Goal: Task Accomplishment & Management: Manage account settings

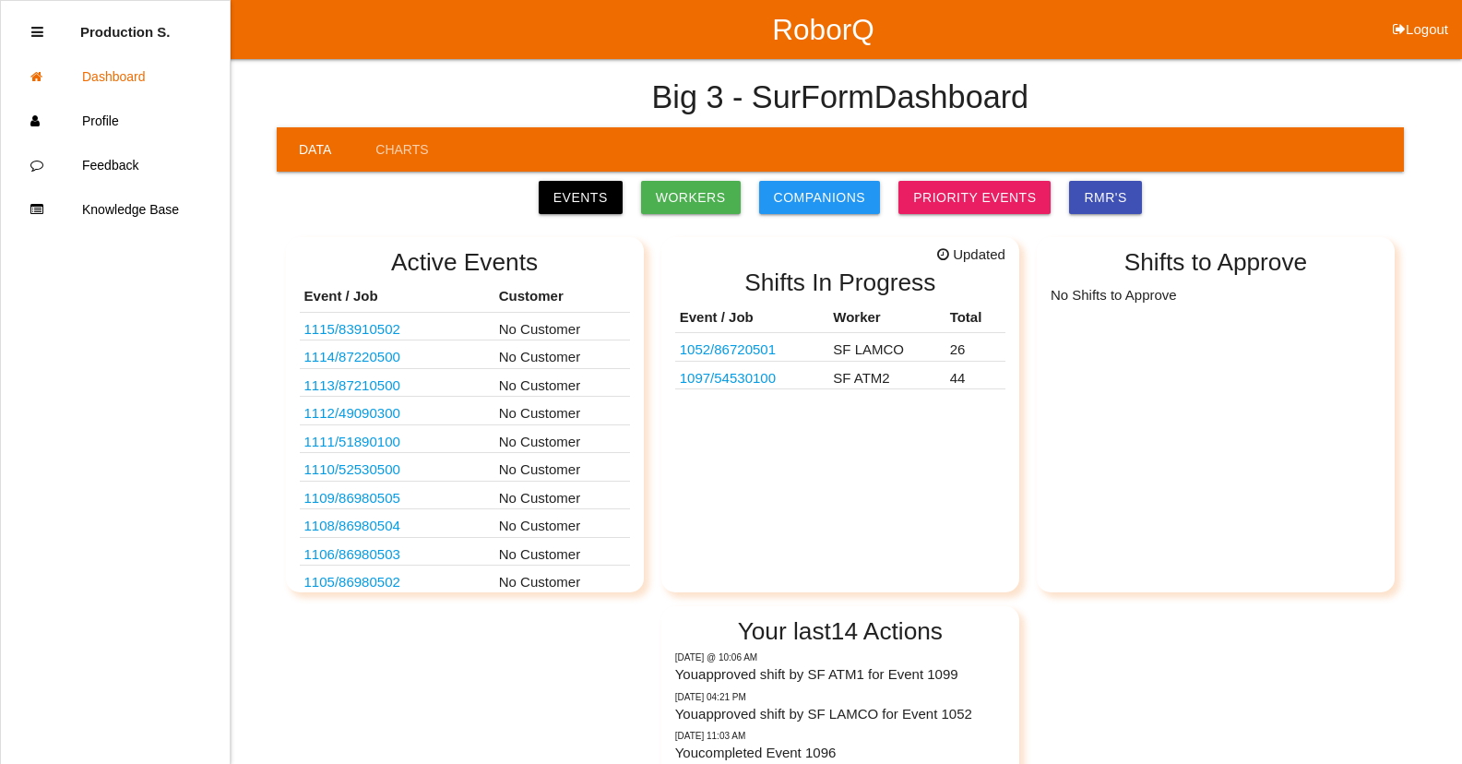
click at [768, 354] on link "1052 / 86720501" at bounding box center [728, 349] width 96 height 16
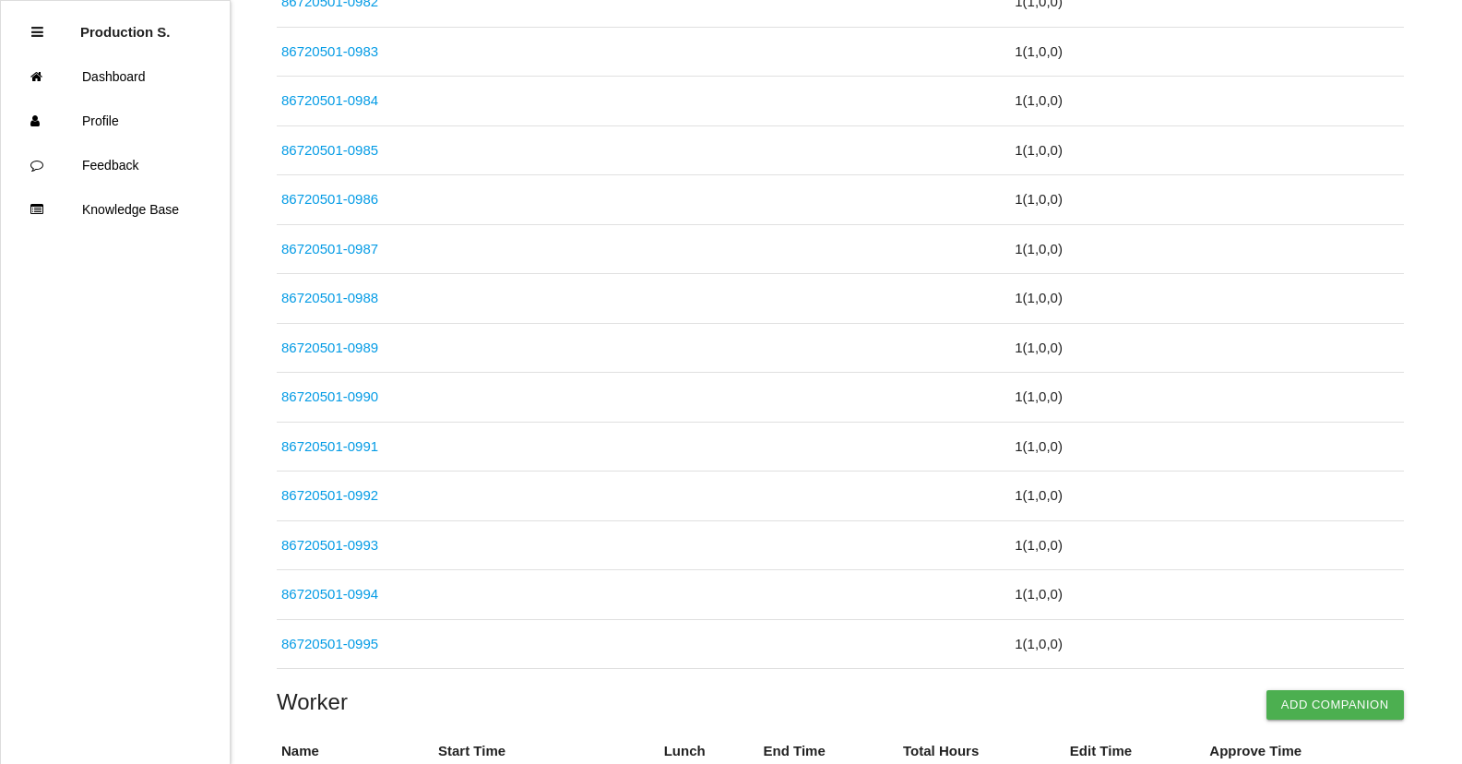
scroll to position [5341, 0]
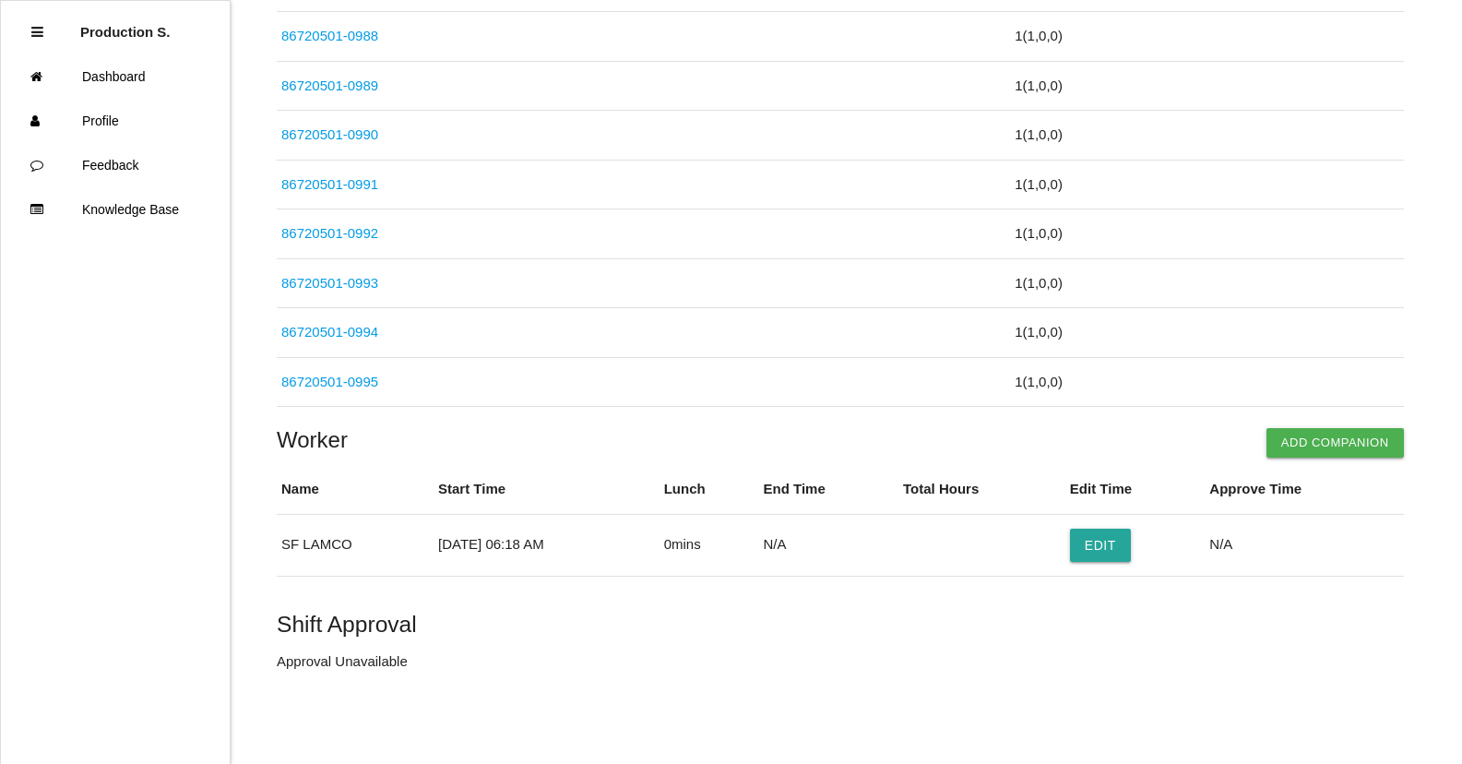
drag, startPoint x: 1320, startPoint y: 448, endPoint x: 1017, endPoint y: 428, distance: 304.2
click at [1313, 447] on button "Add Companion" at bounding box center [1335, 443] width 137 height 30
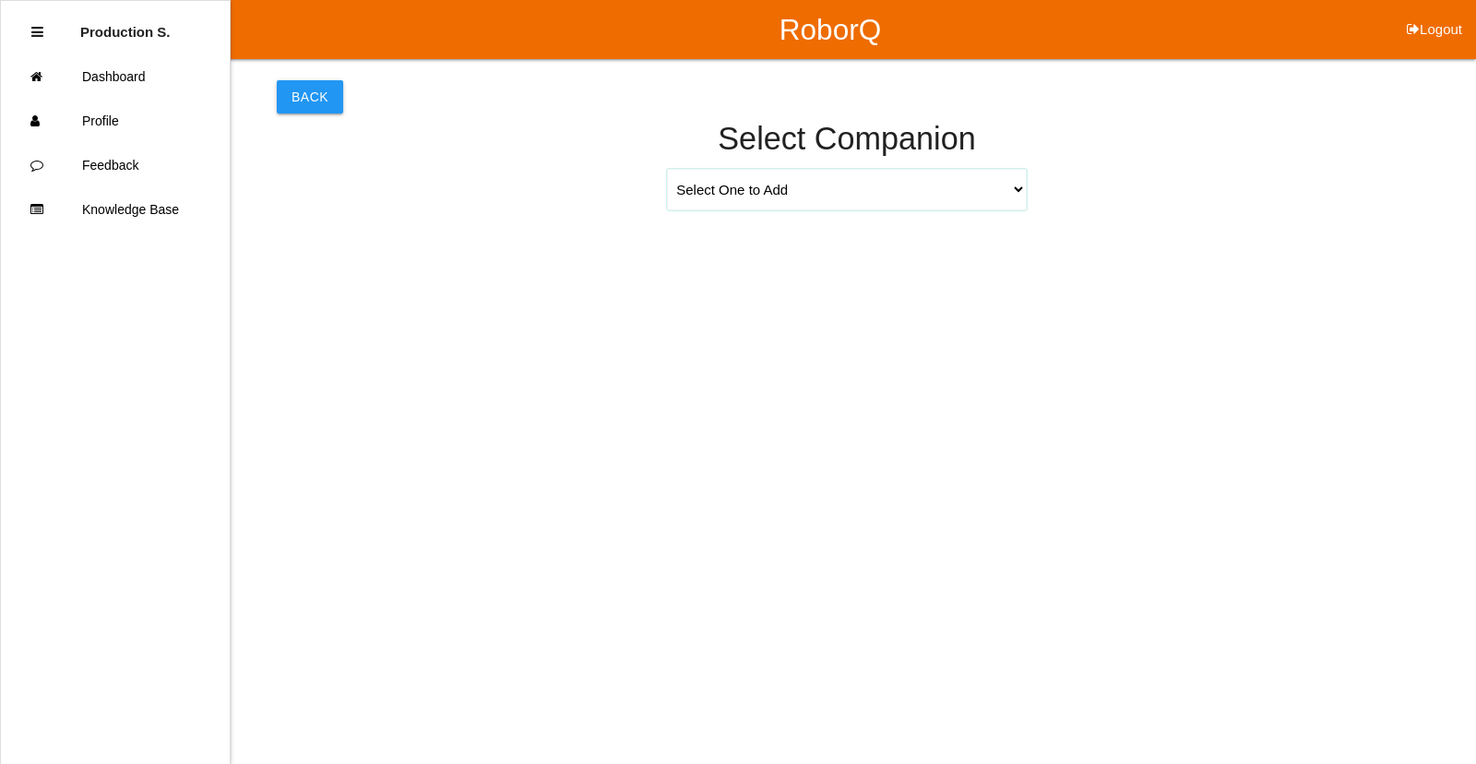
click at [1023, 193] on select "Select One to Add [PERSON_NAME] 9655 [PERSON_NAME] 9140 [PERSON_NAME] 9156 [PER…" at bounding box center [847, 190] width 360 height 42
select select "[PERSON_NAME] 9617"
click at [667, 169] on select "Select One to Add [PERSON_NAME] 9655 [PERSON_NAME] 9140 [PERSON_NAME] 9156 [PER…" at bounding box center [847, 190] width 360 height 42
select select "6"
select select "18"
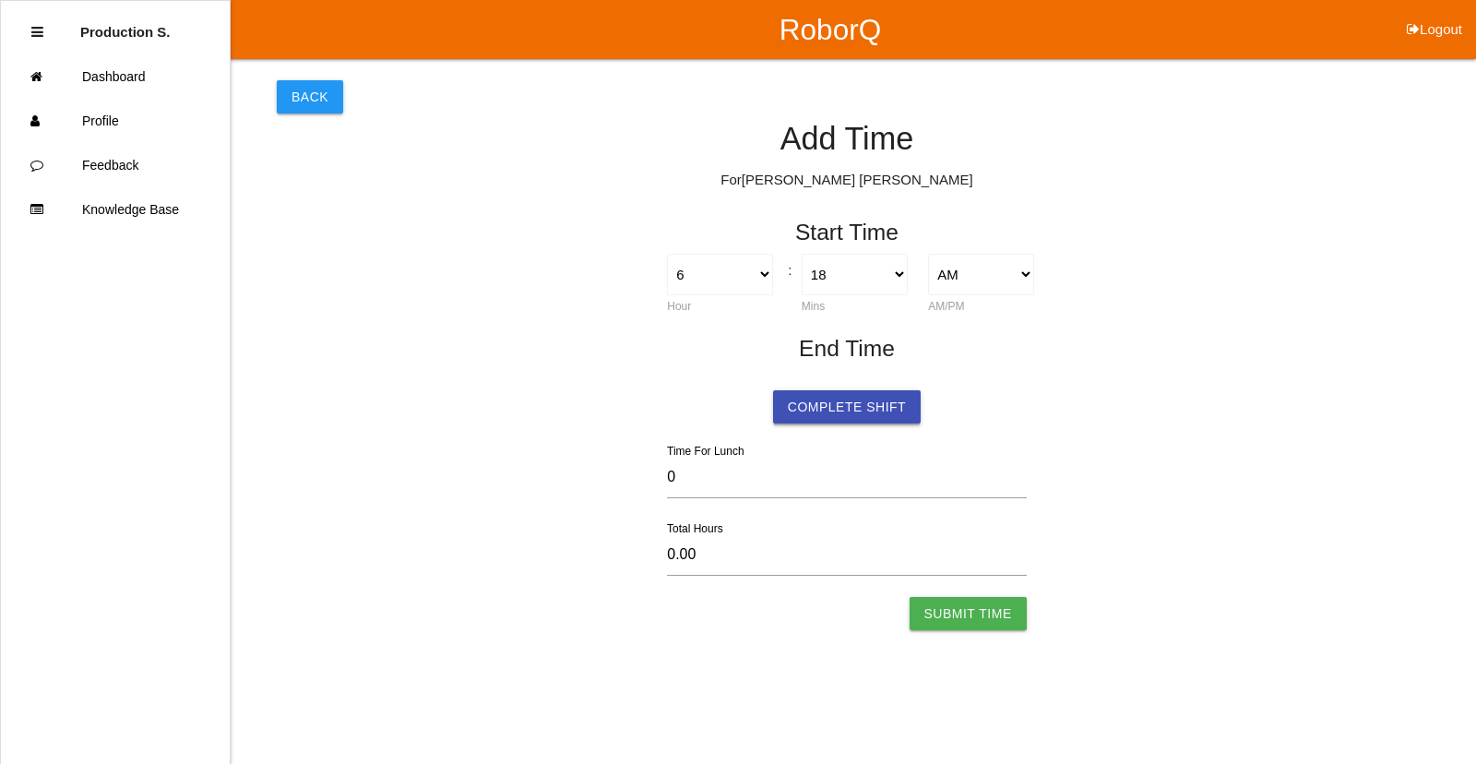
click at [835, 415] on button "Complete Shift" at bounding box center [847, 406] width 148 height 33
select select "6"
select select "18"
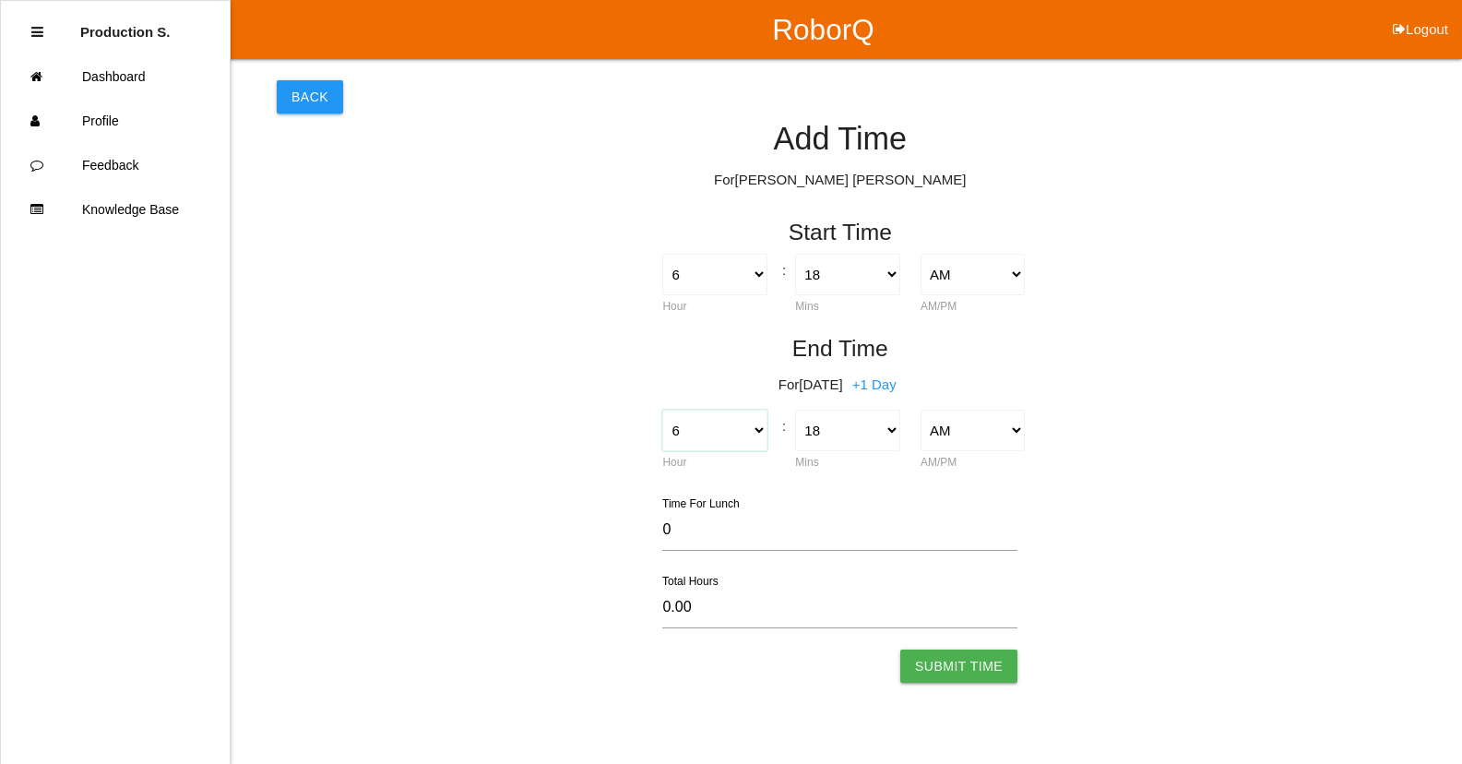
click at [693, 431] on select "1 2 3 4 5 6 7 8 9 10 11 12" at bounding box center [714, 431] width 104 height 42
select select "4"
click at [662, 410] on select "1 2 3 4 5 6 7 8 9 10 11 12" at bounding box center [714, 431] width 104 height 42
type input "-2.00"
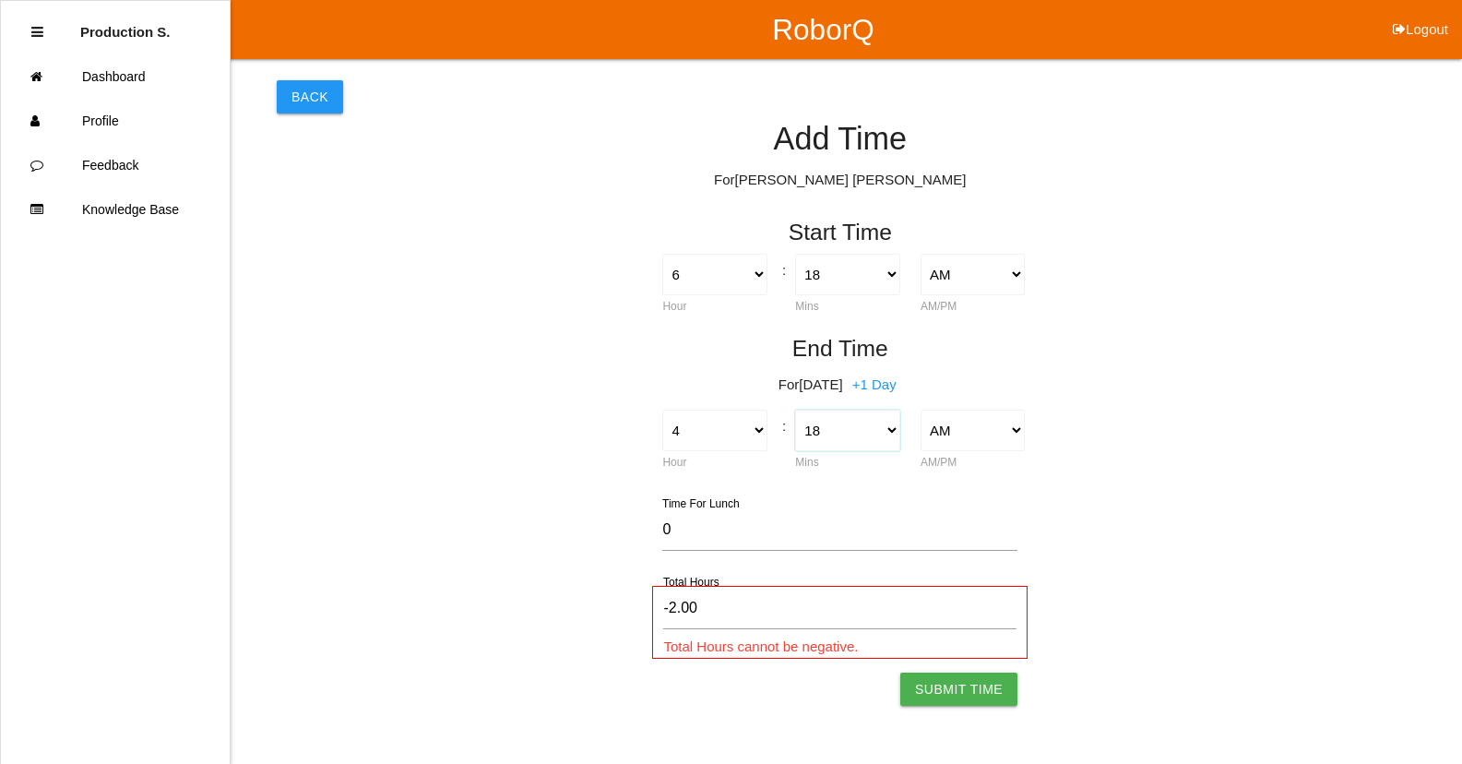
click at [842, 429] on select "00 01 02 03 04 05 06 07 08 09 10 11 12 13 14 15 16 17 18 19 20 21 22 23 24 25 2…" at bounding box center [847, 431] width 104 height 42
select select "30"
type input "-1.80"
click at [827, 436] on select "00 01 02 03 04 05 06 07 08 09 10 11 12 13 14 15 16 17 18 19 20 21 22 23 24 25 2…" at bounding box center [847, 431] width 104 height 42
click at [1018, 435] on select "AM PM" at bounding box center [973, 431] width 104 height 42
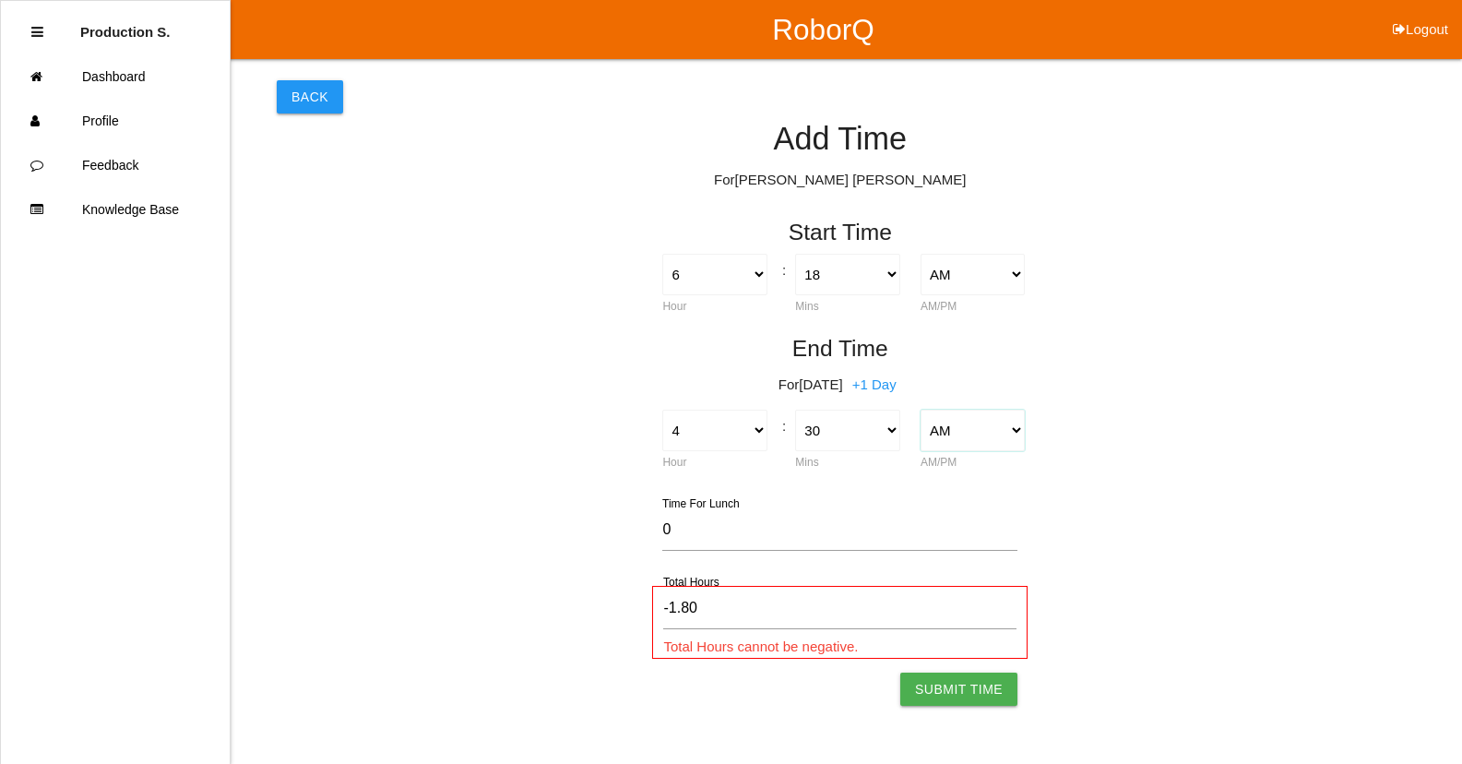
select select "2"
click at [921, 410] on select "AM PM" at bounding box center [973, 431] width 104 height 42
type input "10.20"
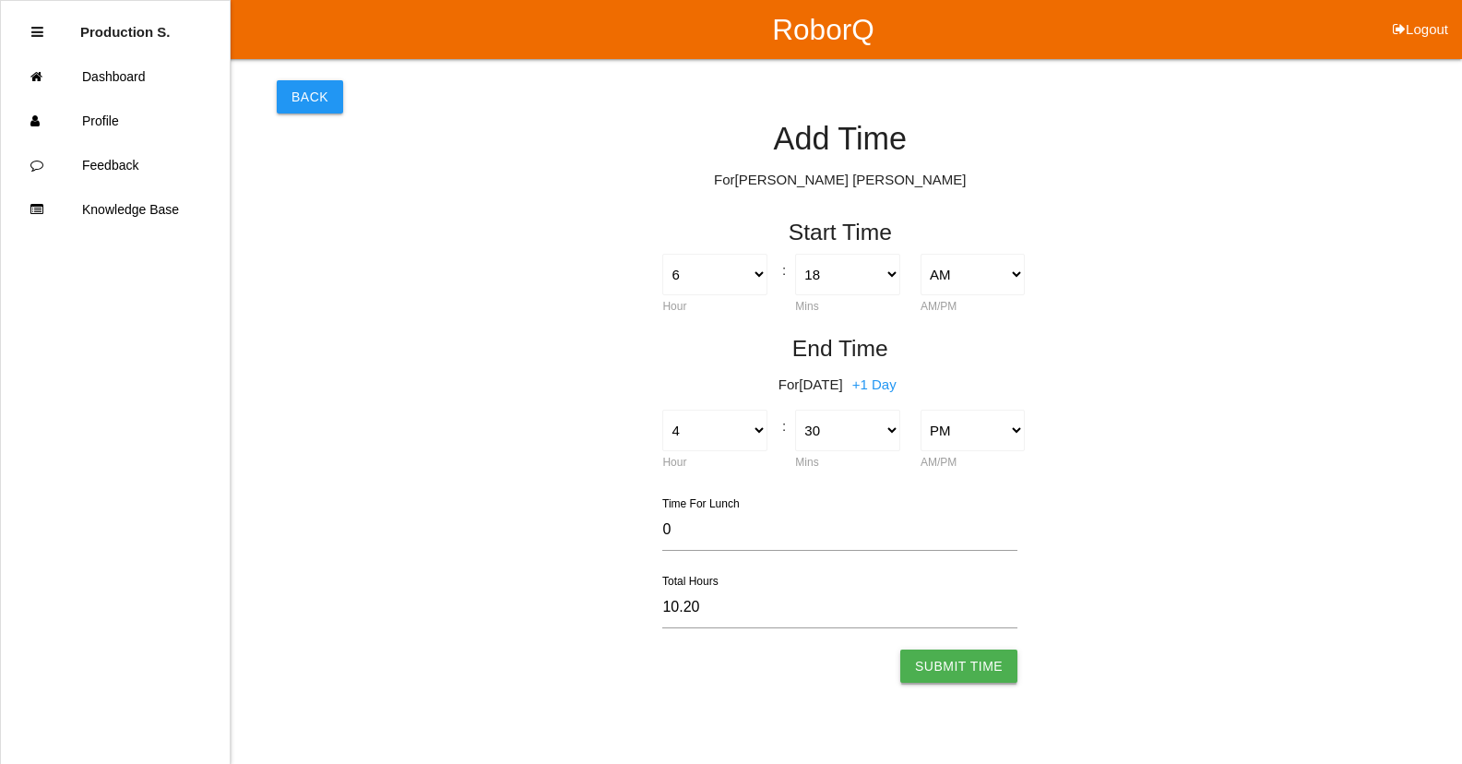
click at [978, 674] on button "Submit Time" at bounding box center [958, 665] width 117 height 33
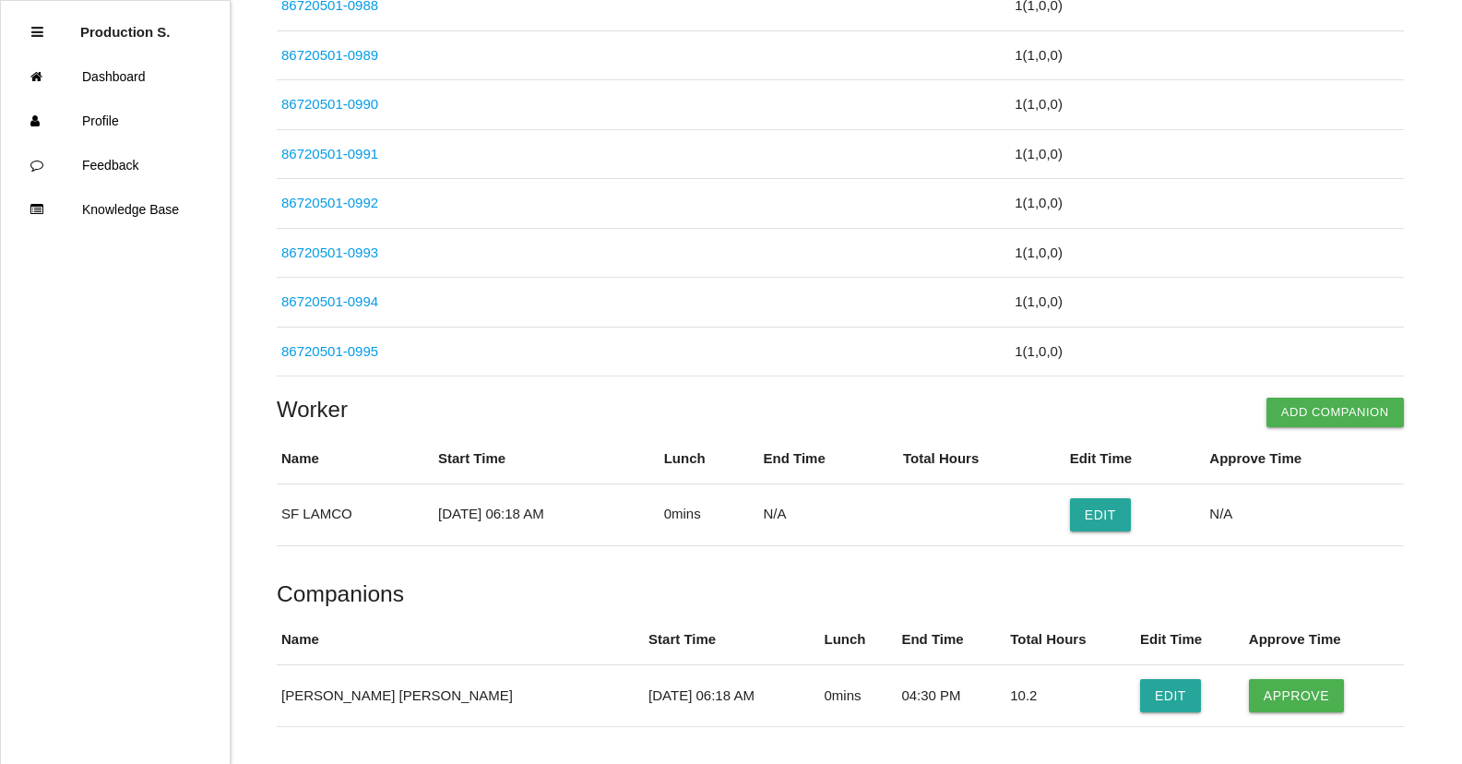
scroll to position [5521, 0]
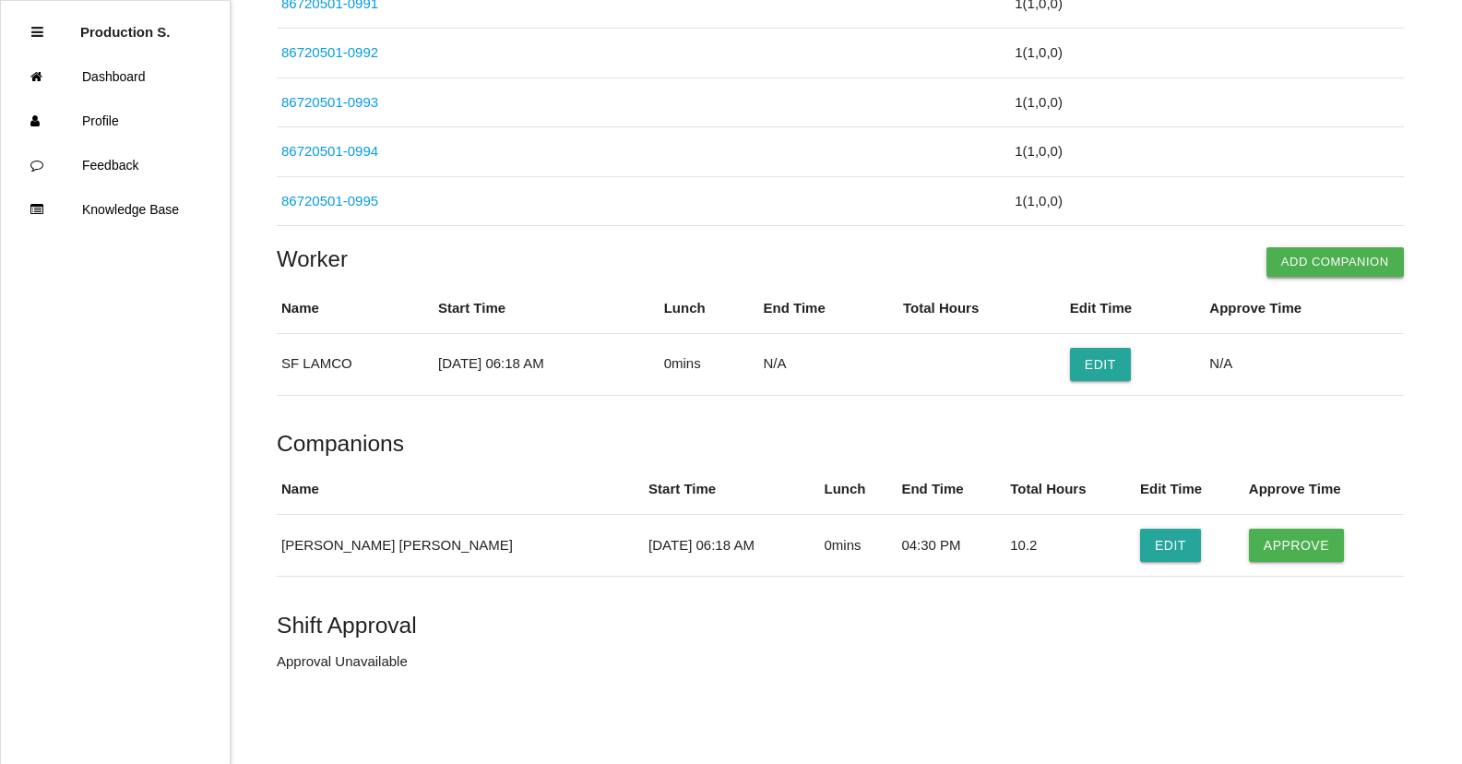
click at [1348, 269] on button "Add Companion" at bounding box center [1335, 262] width 137 height 30
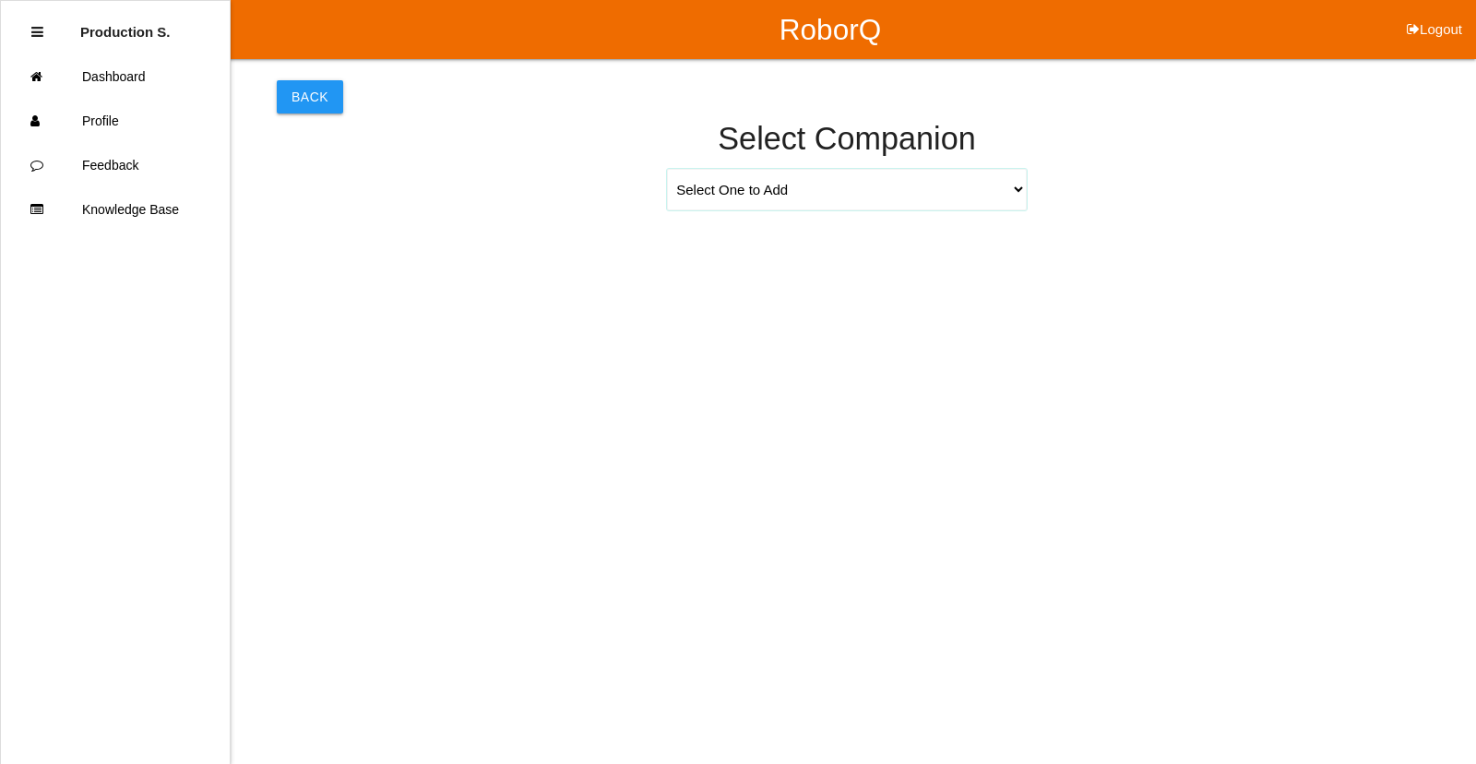
click at [1019, 188] on select "Select One to Add [PERSON_NAME] 9655 [PERSON_NAME] 9140 [PERSON_NAME] 9156 [PER…" at bounding box center [847, 190] width 360 height 42
select select "[PERSON_NAME] 9691"
click at [667, 169] on select "Select One to Add [PERSON_NAME] 9655 [PERSON_NAME] 9140 [PERSON_NAME] 9156 [PER…" at bounding box center [847, 190] width 360 height 42
select select "6"
select select "18"
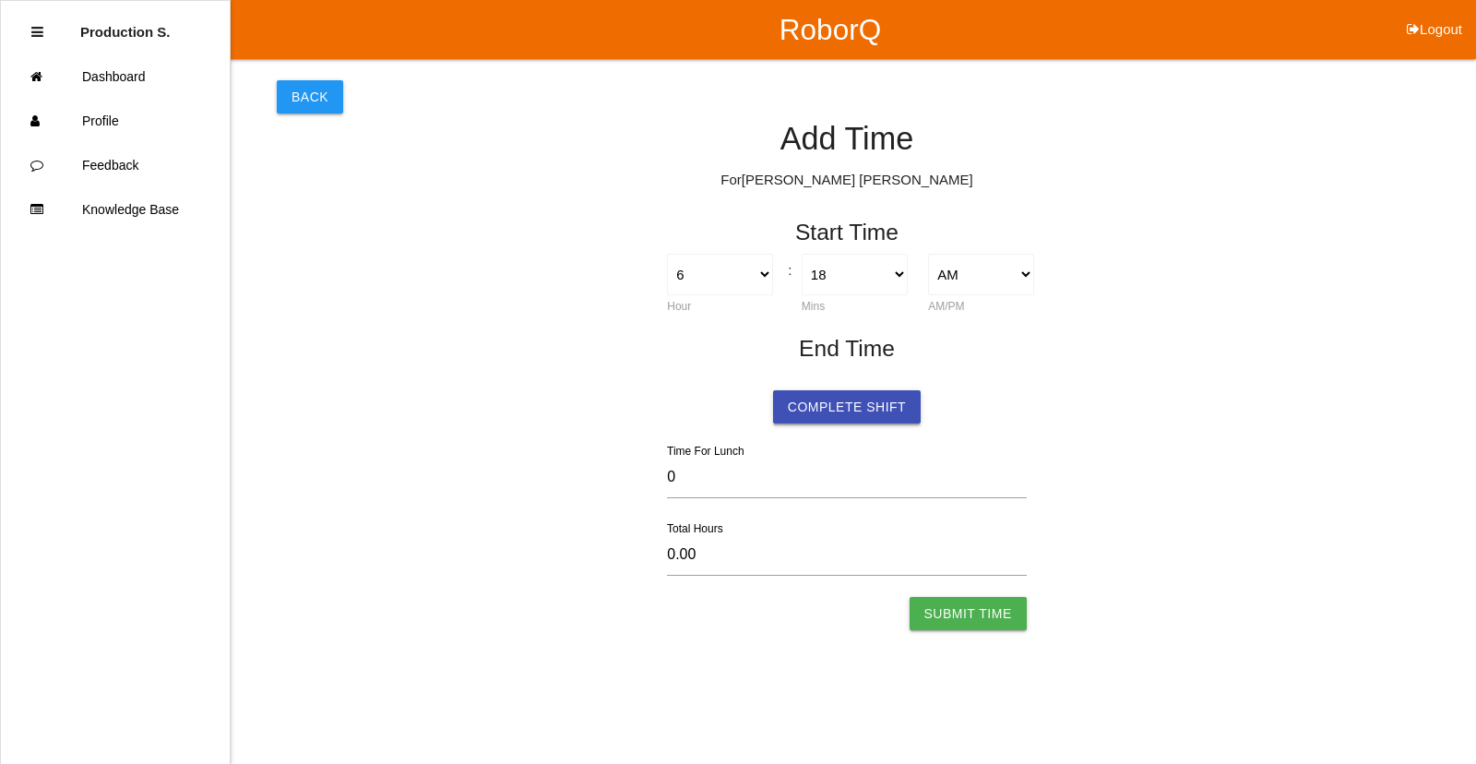
click at [825, 409] on button "Complete Shift" at bounding box center [847, 406] width 148 height 33
select select "6"
select select "18"
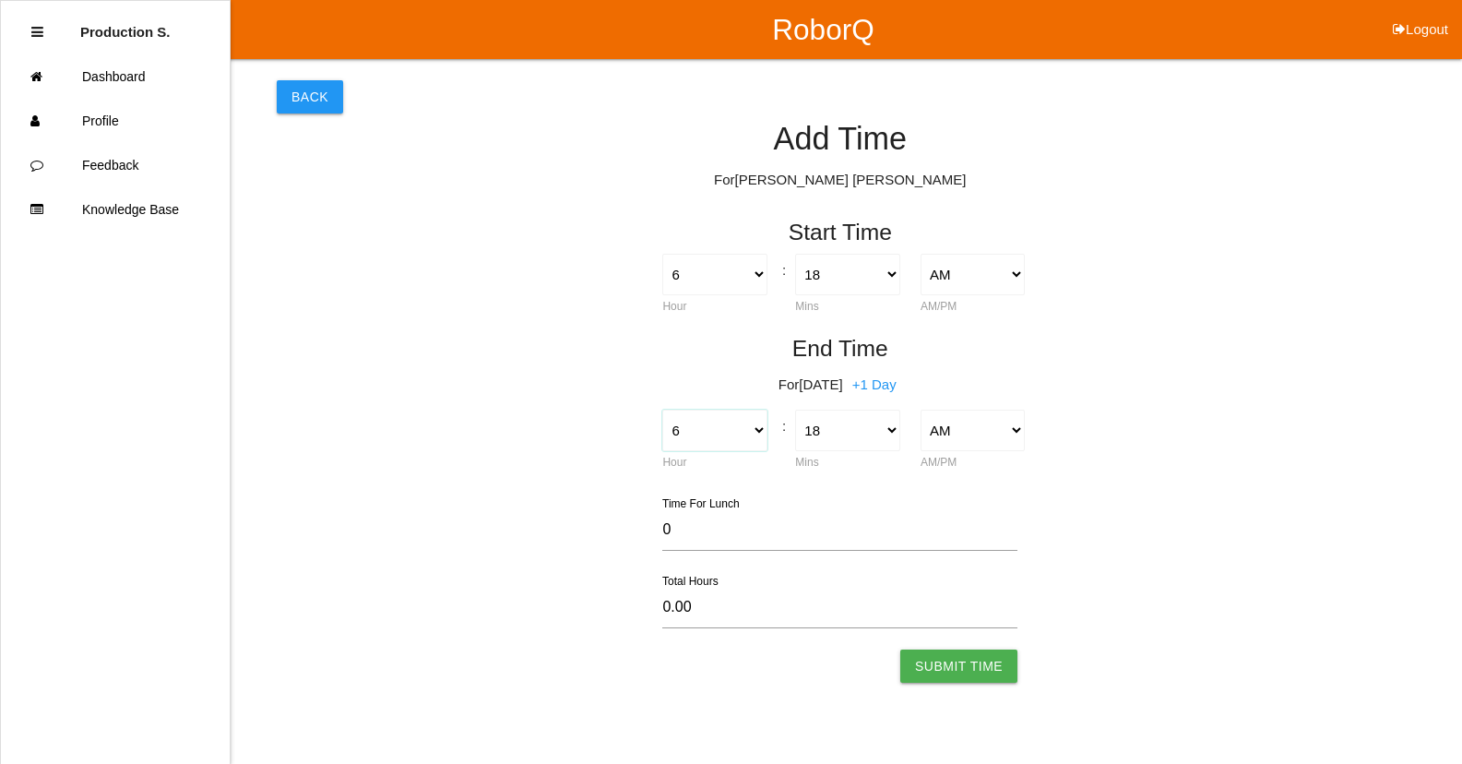
click at [698, 430] on select "1 2 3 4 5 6 7 8 9 10 11 12" at bounding box center [714, 431] width 104 height 42
select select "4"
type input "-2.00"
click at [828, 436] on select "00 01 02 03 04 05 06 07 08 09 10 11 12 13 14 15 16 17 18 19 20 21 22 23 24 25 2…" at bounding box center [847, 431] width 104 height 42
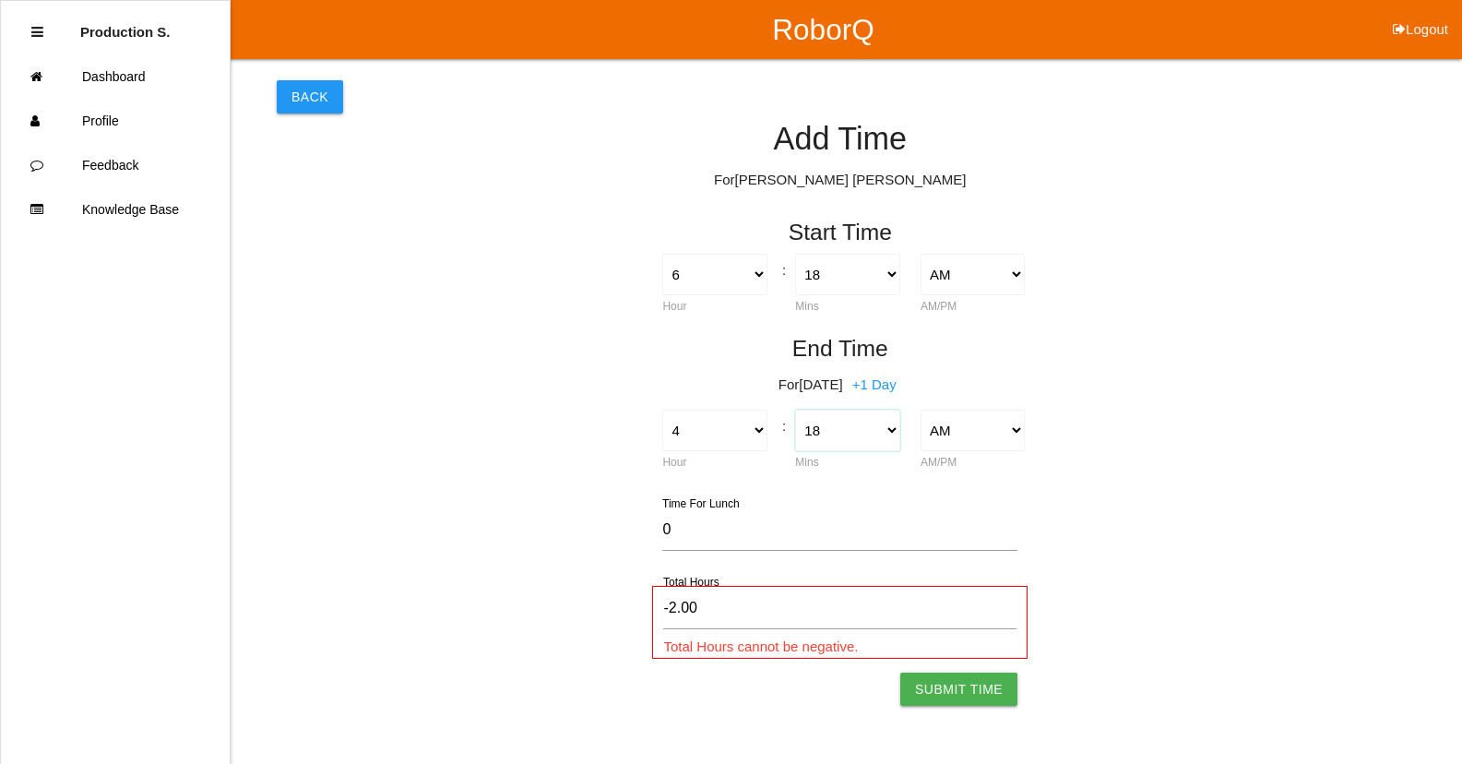
select select "30"
type input "-1.80"
click at [960, 435] on select "AM PM" at bounding box center [973, 431] width 104 height 42
select select "2"
click at [921, 410] on select "AM PM" at bounding box center [973, 431] width 104 height 42
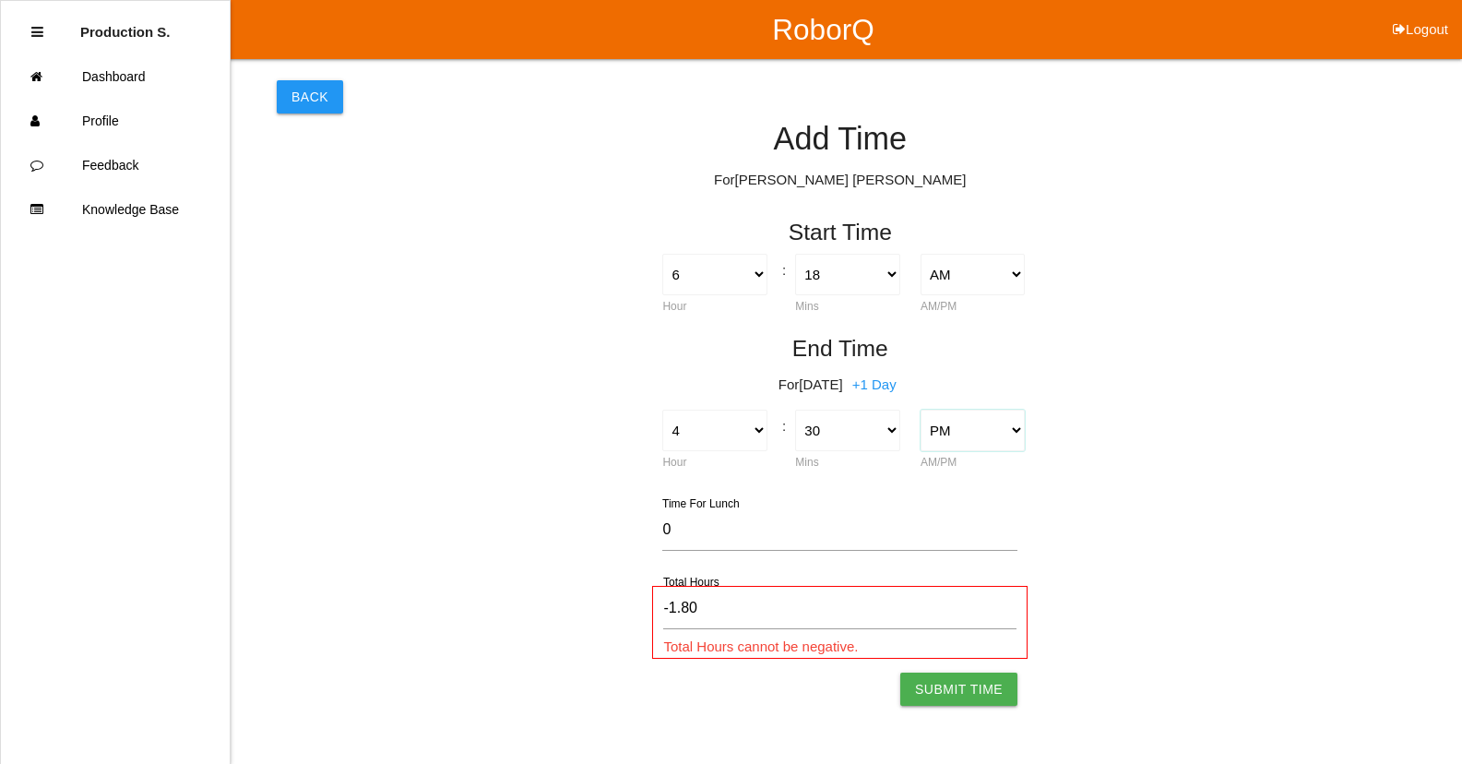
type input "10.20"
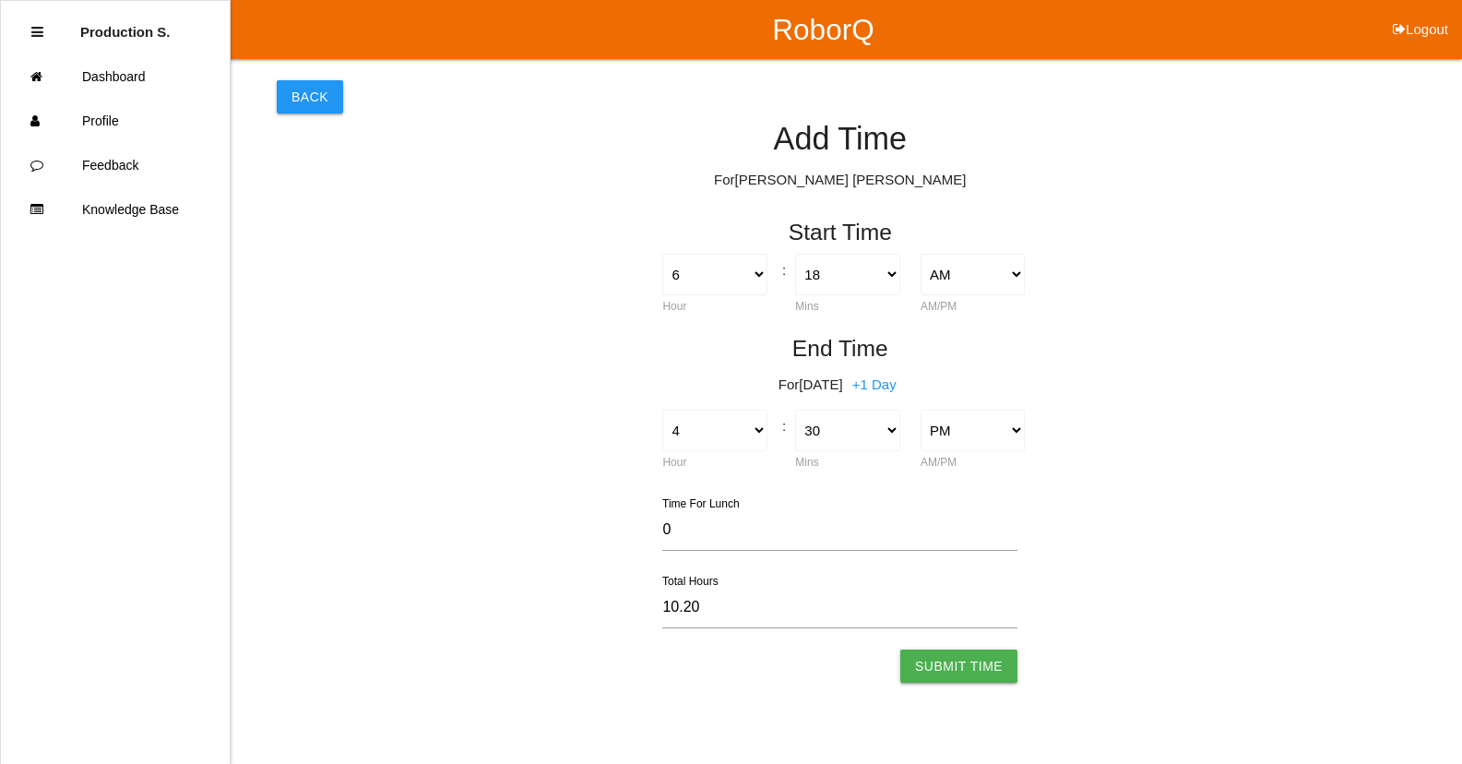
click at [969, 664] on button "Submit Time" at bounding box center [958, 665] width 117 height 33
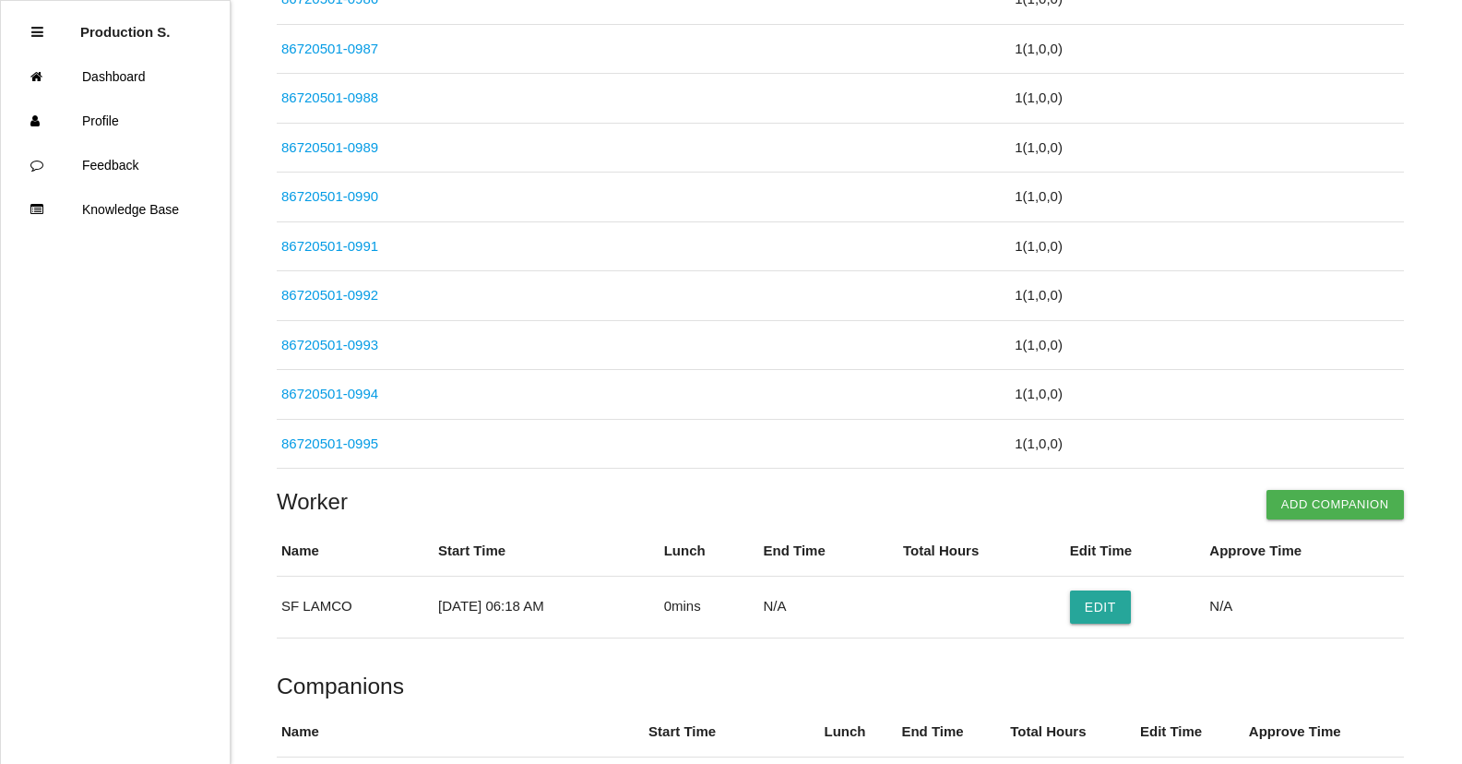
scroll to position [5583, 0]
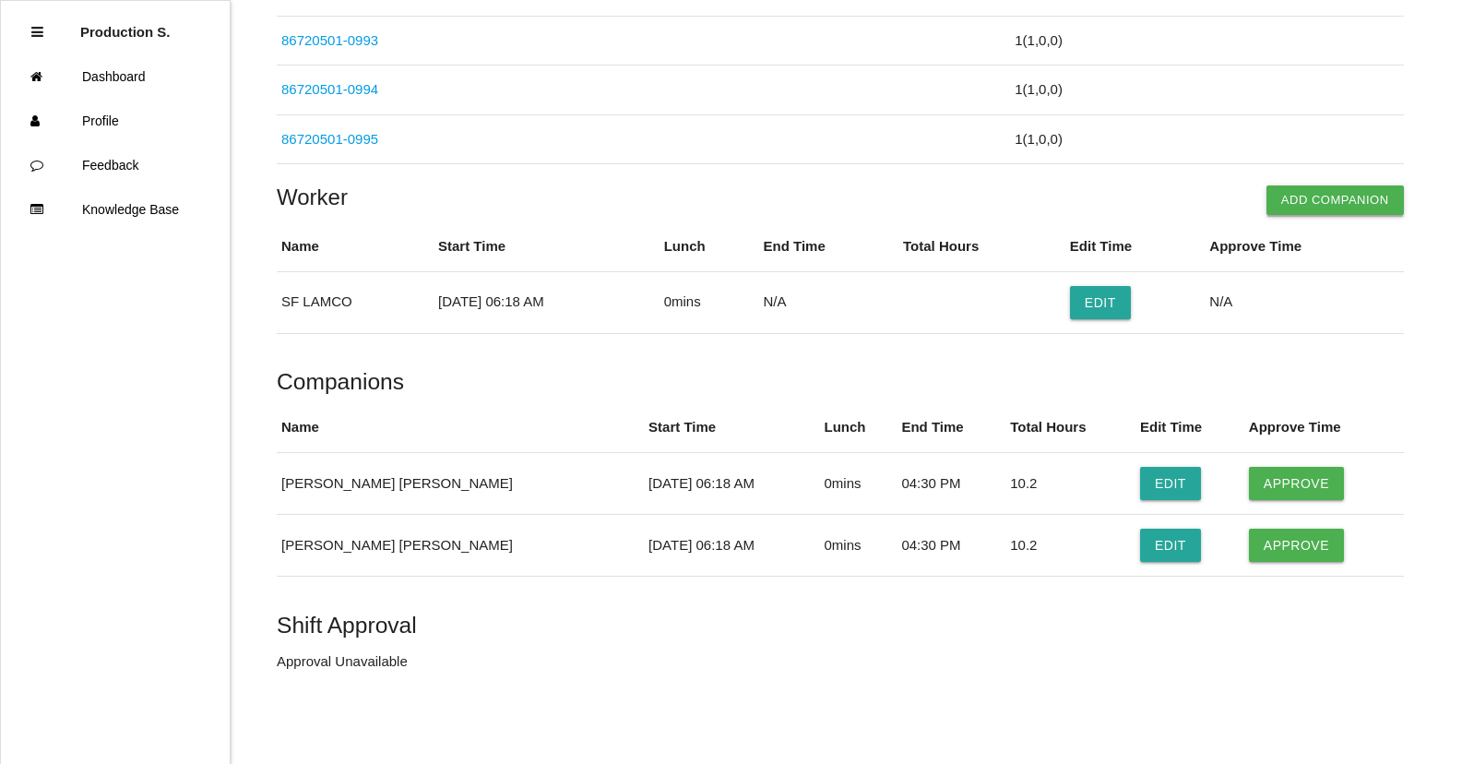
click at [1334, 195] on button "Add Companion" at bounding box center [1335, 200] width 137 height 30
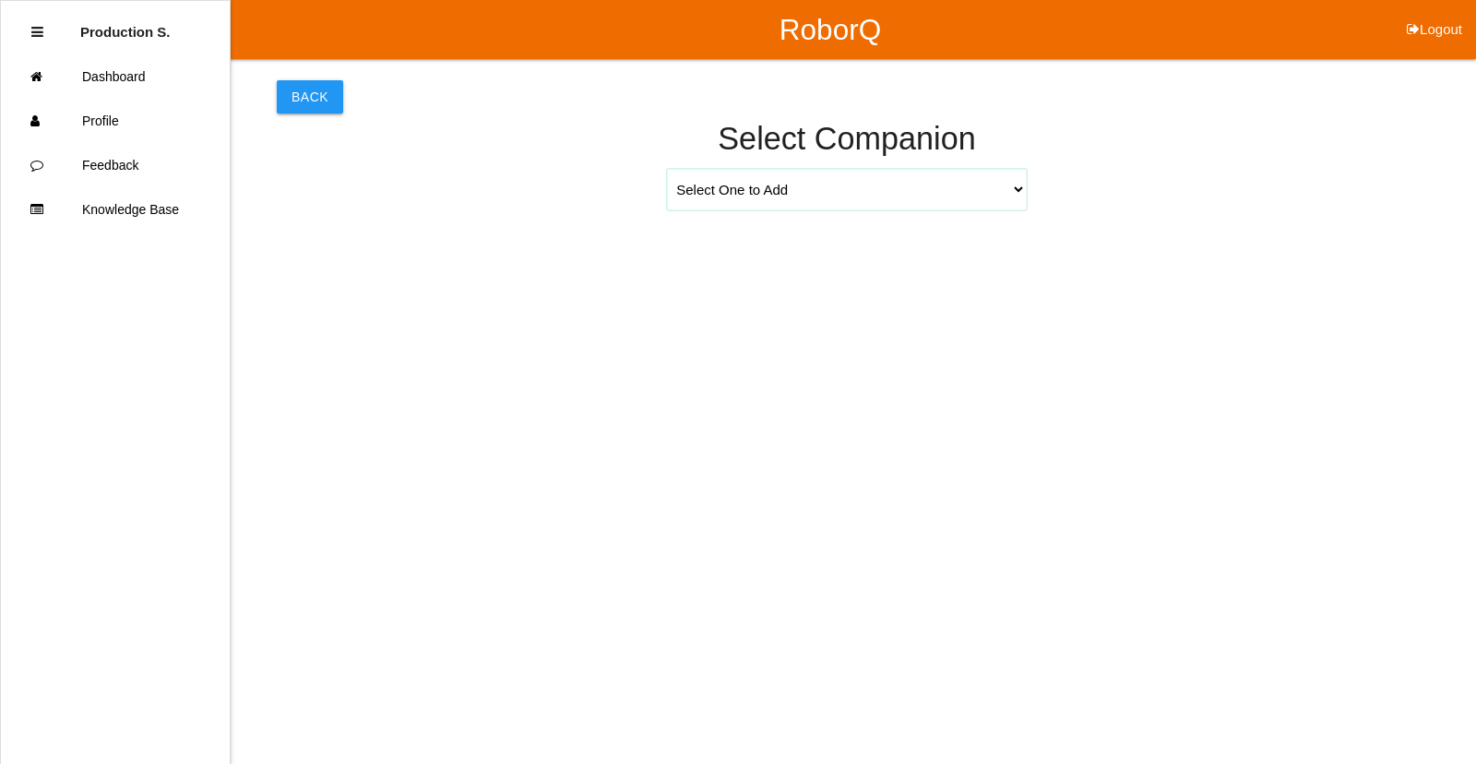
click at [1021, 192] on select "Select One to Add [PERSON_NAME] 9655 [PERSON_NAME] 9140 [PERSON_NAME] 9156 [PER…" at bounding box center [847, 190] width 360 height 42
select select "Octglin [PERSON_NAME] 9692"
click at [667, 169] on select "Select One to Add [PERSON_NAME] 9655 [PERSON_NAME] 9140 [PERSON_NAME] 9156 [PER…" at bounding box center [847, 190] width 360 height 42
select select "6"
select select "18"
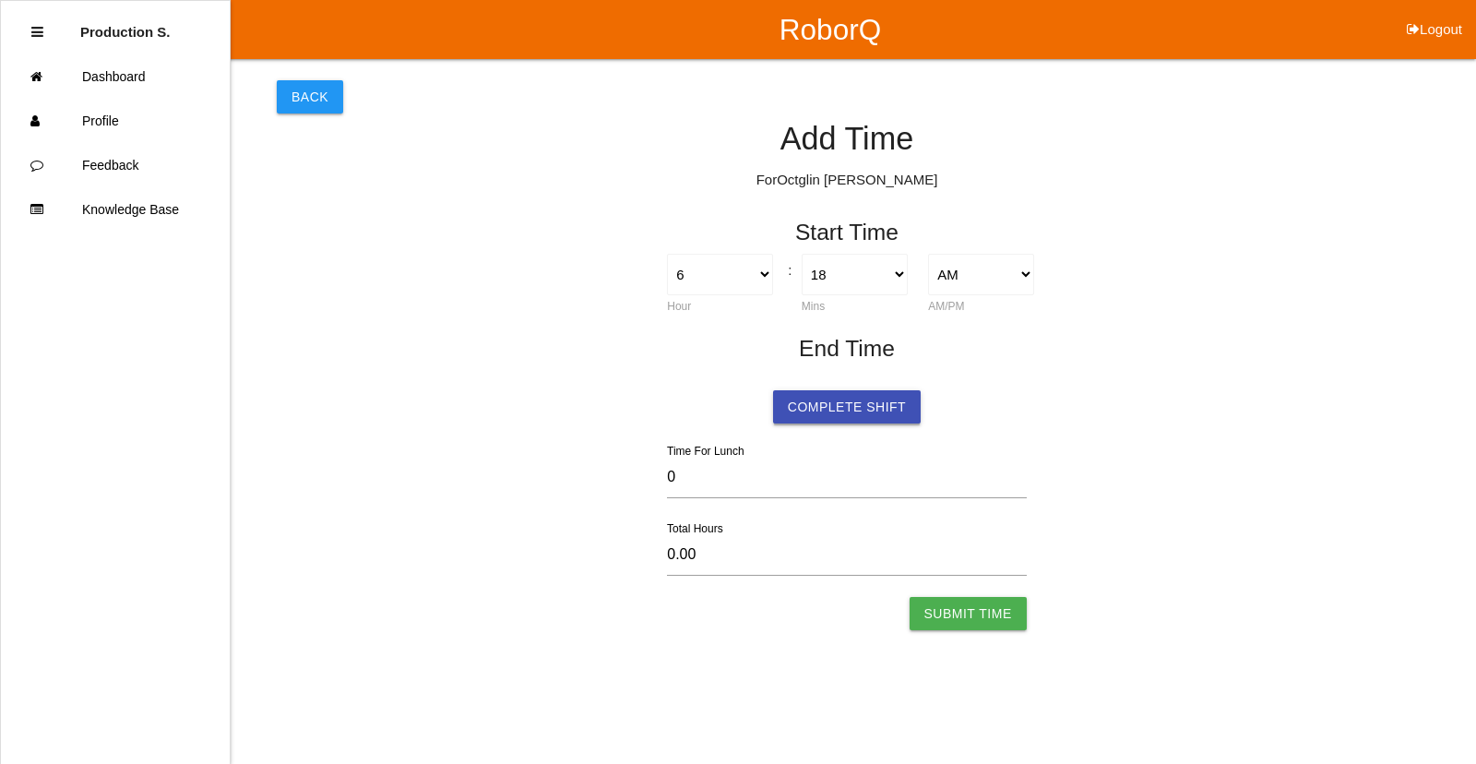
click at [851, 407] on button "Complete Shift" at bounding box center [847, 406] width 148 height 33
select select "6"
select select "18"
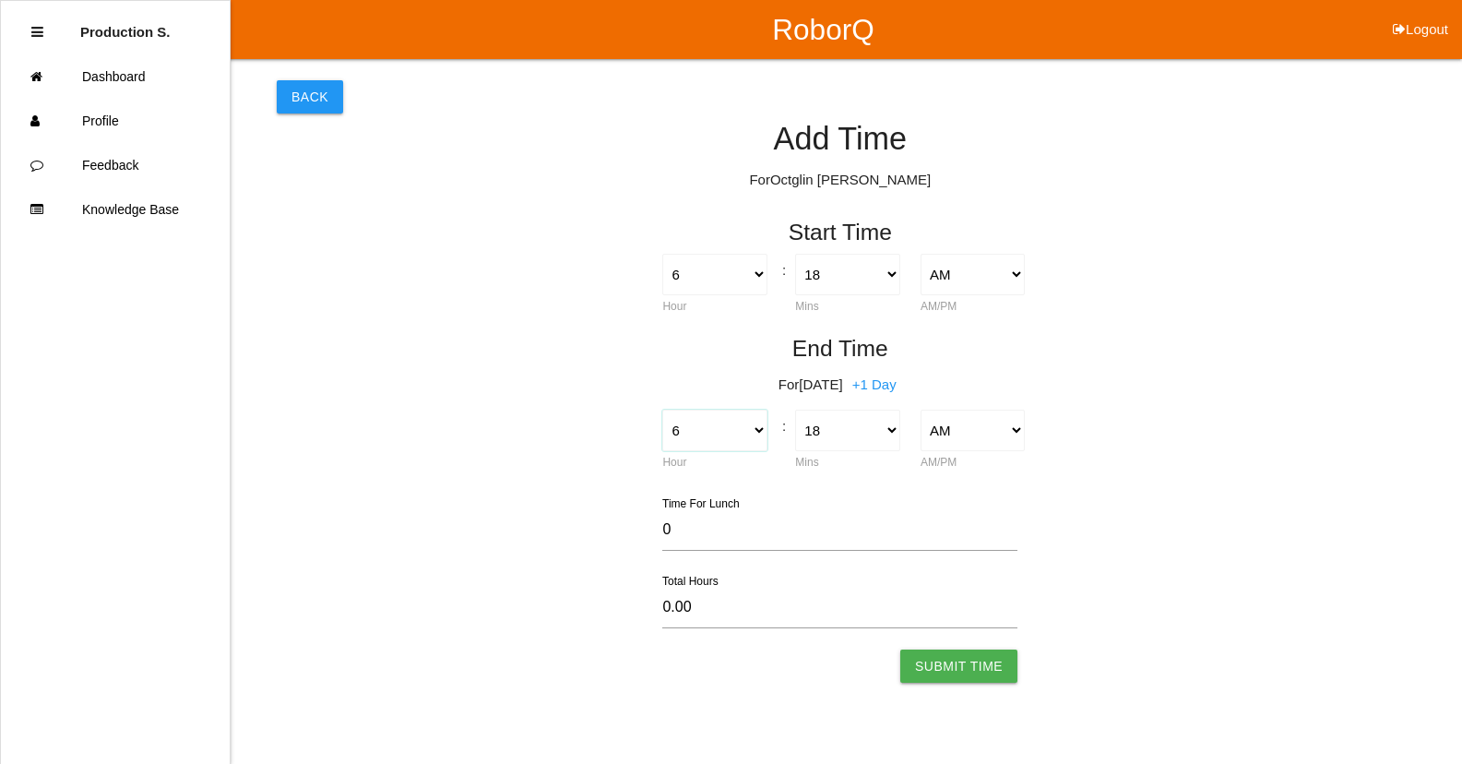
click at [685, 441] on select "1 2 3 4 5 6 7 8 9 10 11 12" at bounding box center [714, 431] width 104 height 42
select select "4"
click at [662, 410] on select "1 2 3 4 5 6 7 8 9 10 11 12" at bounding box center [714, 431] width 104 height 42
type input "-2.00"
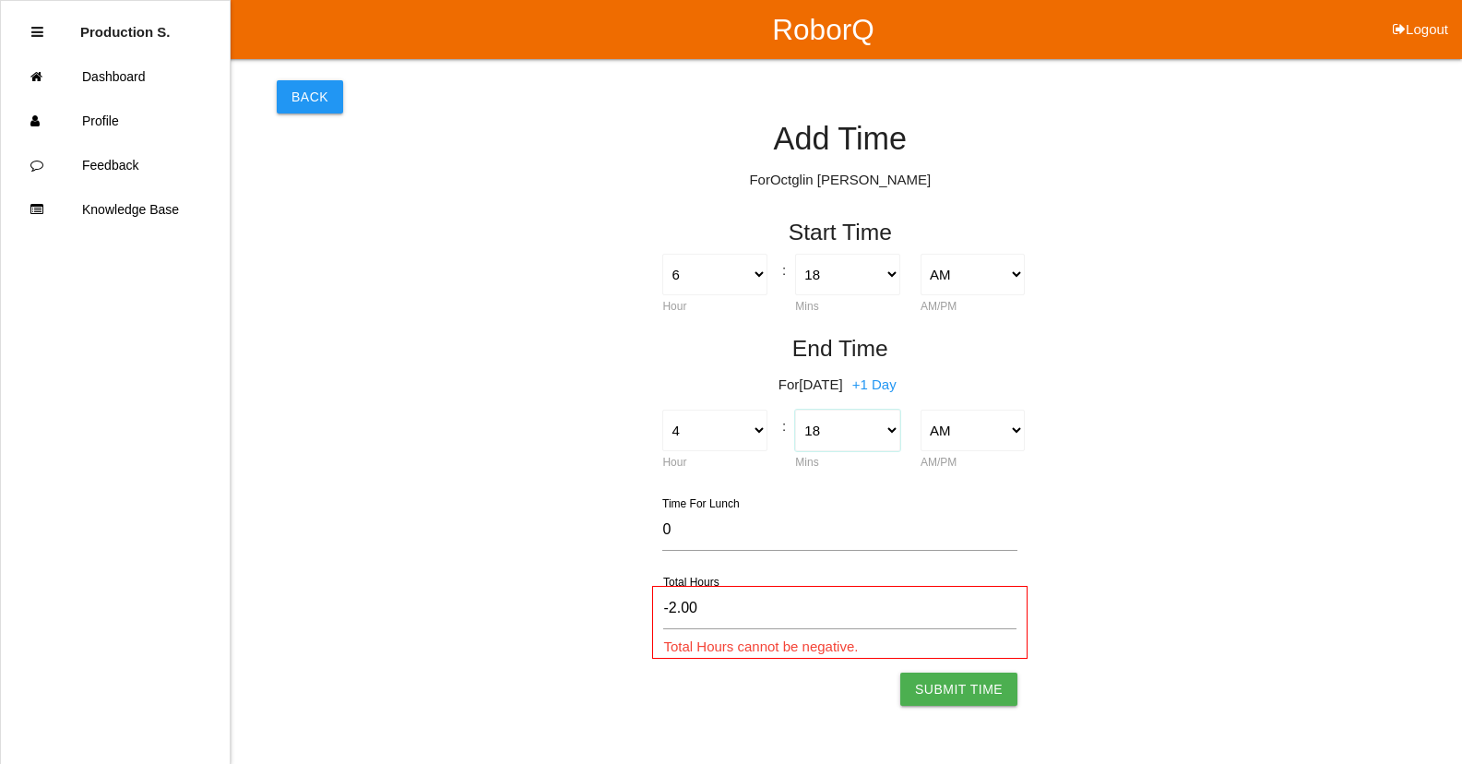
click at [833, 433] on select "00 01 02 03 04 05 06 07 08 09 10 11 12 13 14 15 16 17 18 19 20 21 22 23 24 25 2…" at bounding box center [847, 431] width 104 height 42
select select "30"
click at [795, 410] on select "00 01 02 03 04 05 06 07 08 09 10 11 12 13 14 15 16 17 18 19 20 21 22 23 24 25 2…" at bounding box center [847, 431] width 104 height 42
type input "-1.80"
click at [993, 429] on select "AM PM" at bounding box center [973, 431] width 104 height 42
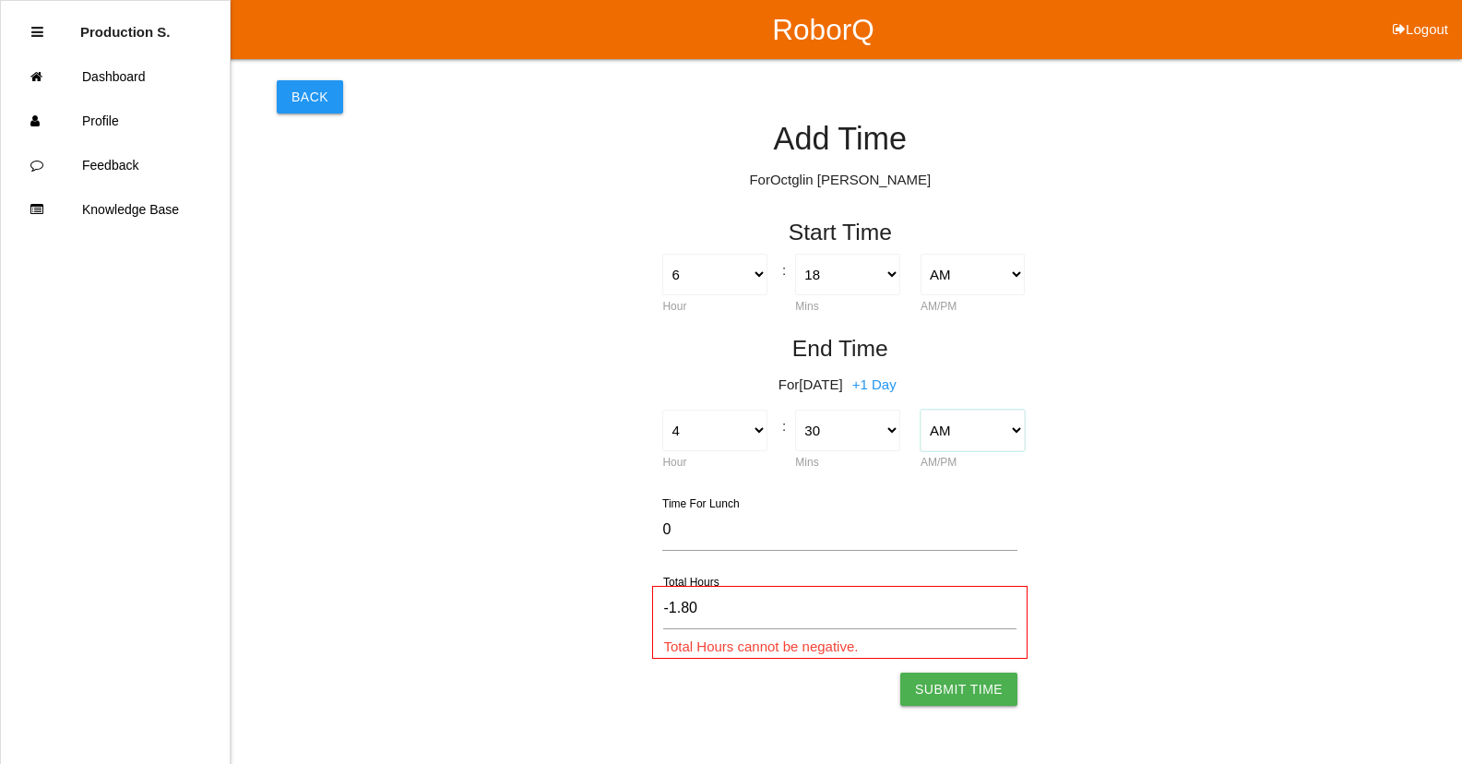
select select "2"
click at [921, 410] on select "AM PM" at bounding box center [973, 431] width 104 height 42
type input "10.20"
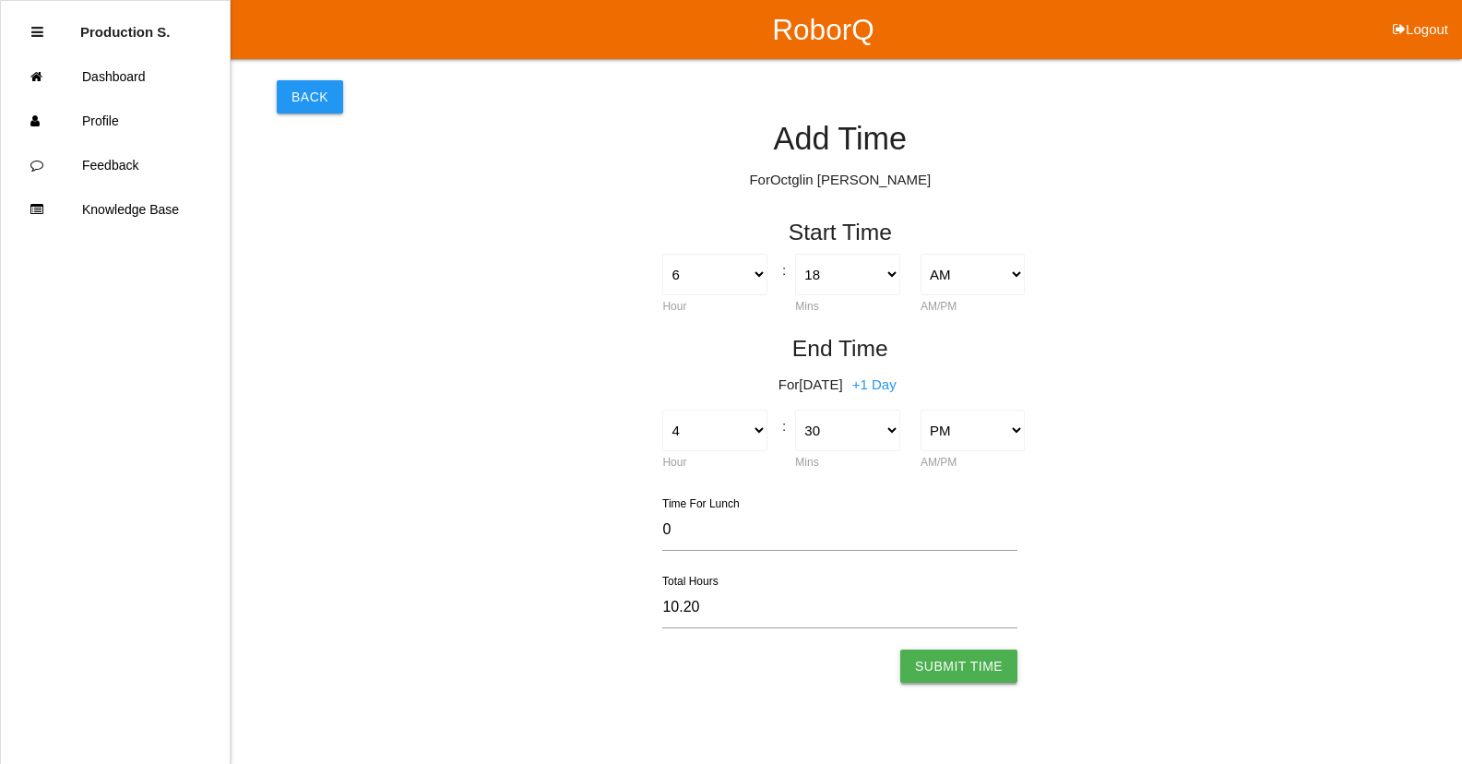
click at [964, 661] on button "Submit Time" at bounding box center [958, 665] width 117 height 33
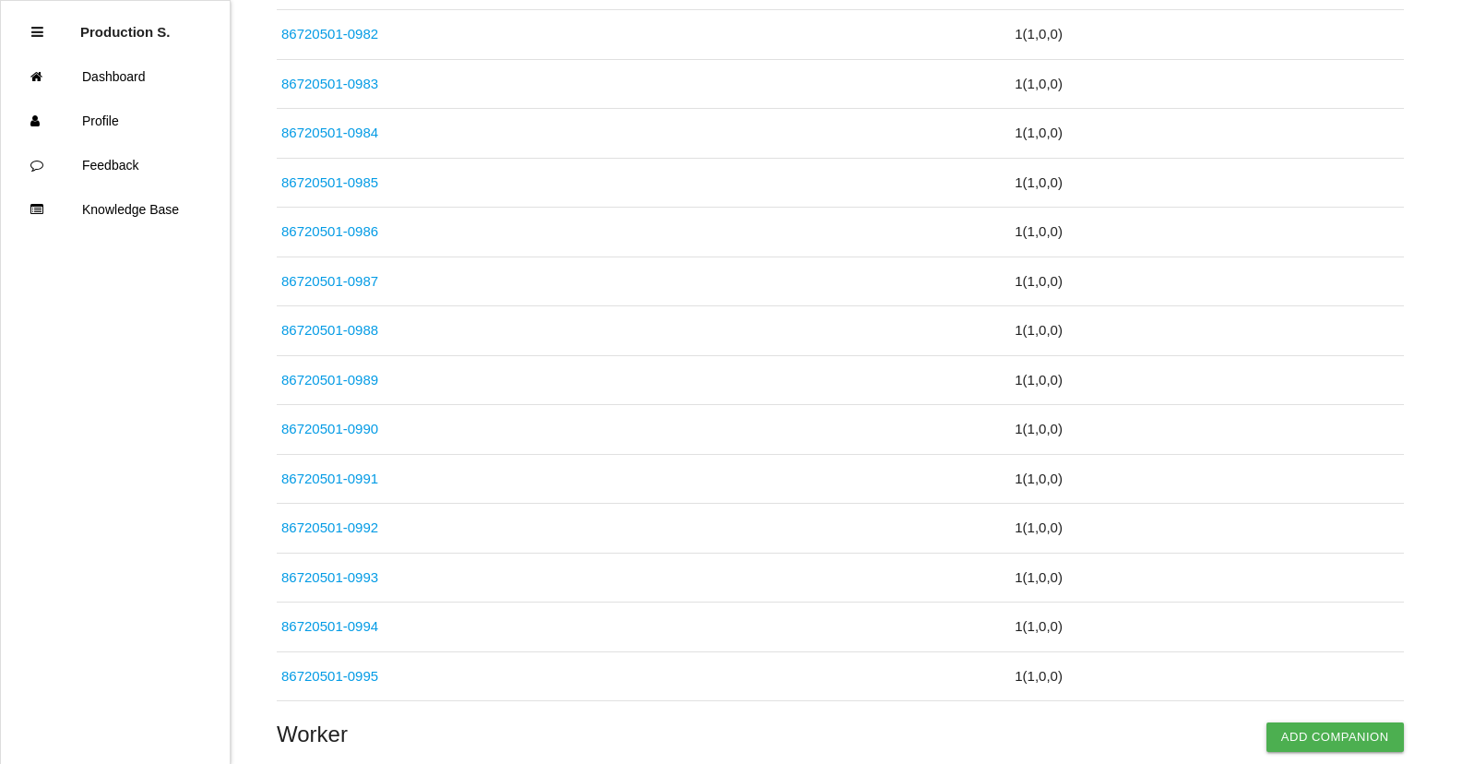
scroll to position [5645, 0]
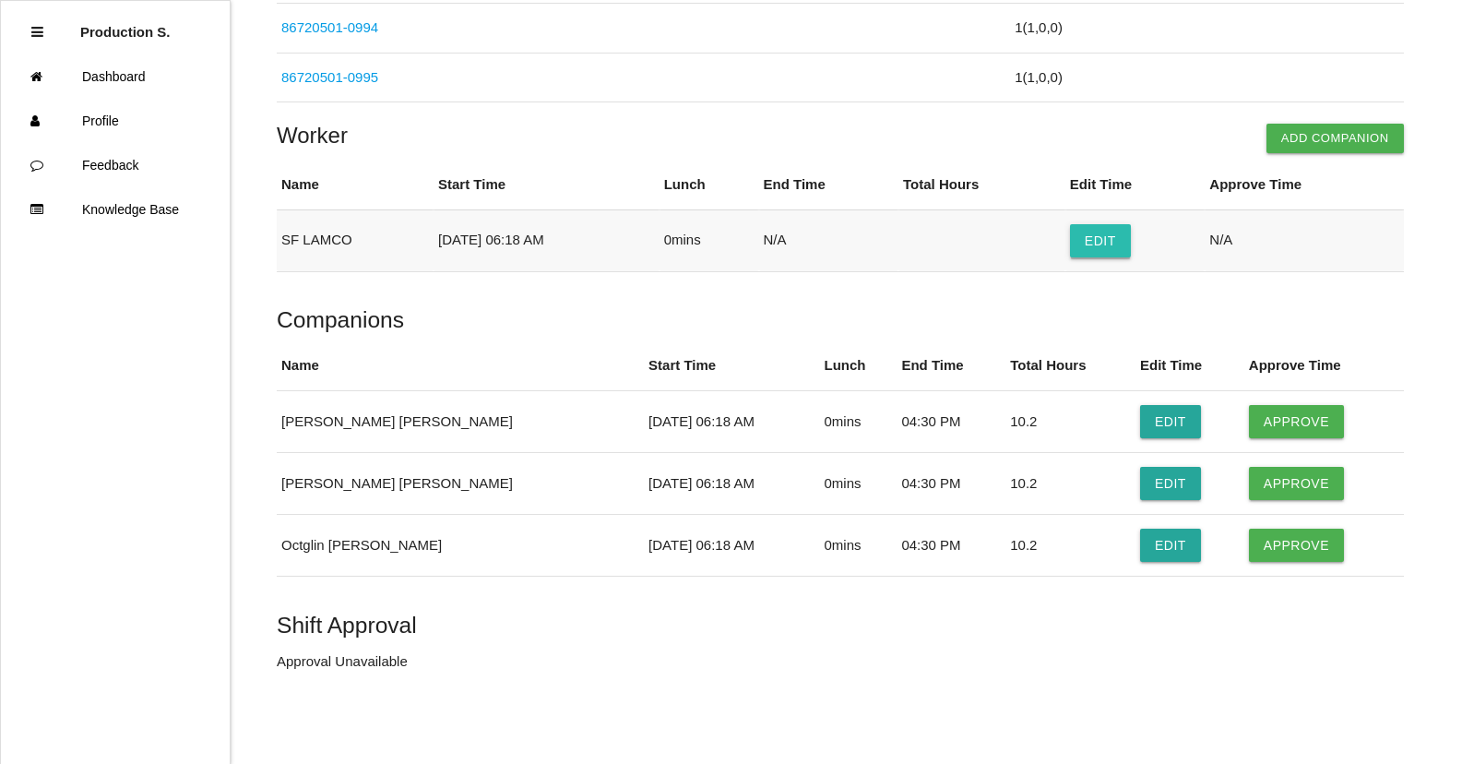
click at [1113, 248] on button "Edit" at bounding box center [1100, 240] width 61 height 33
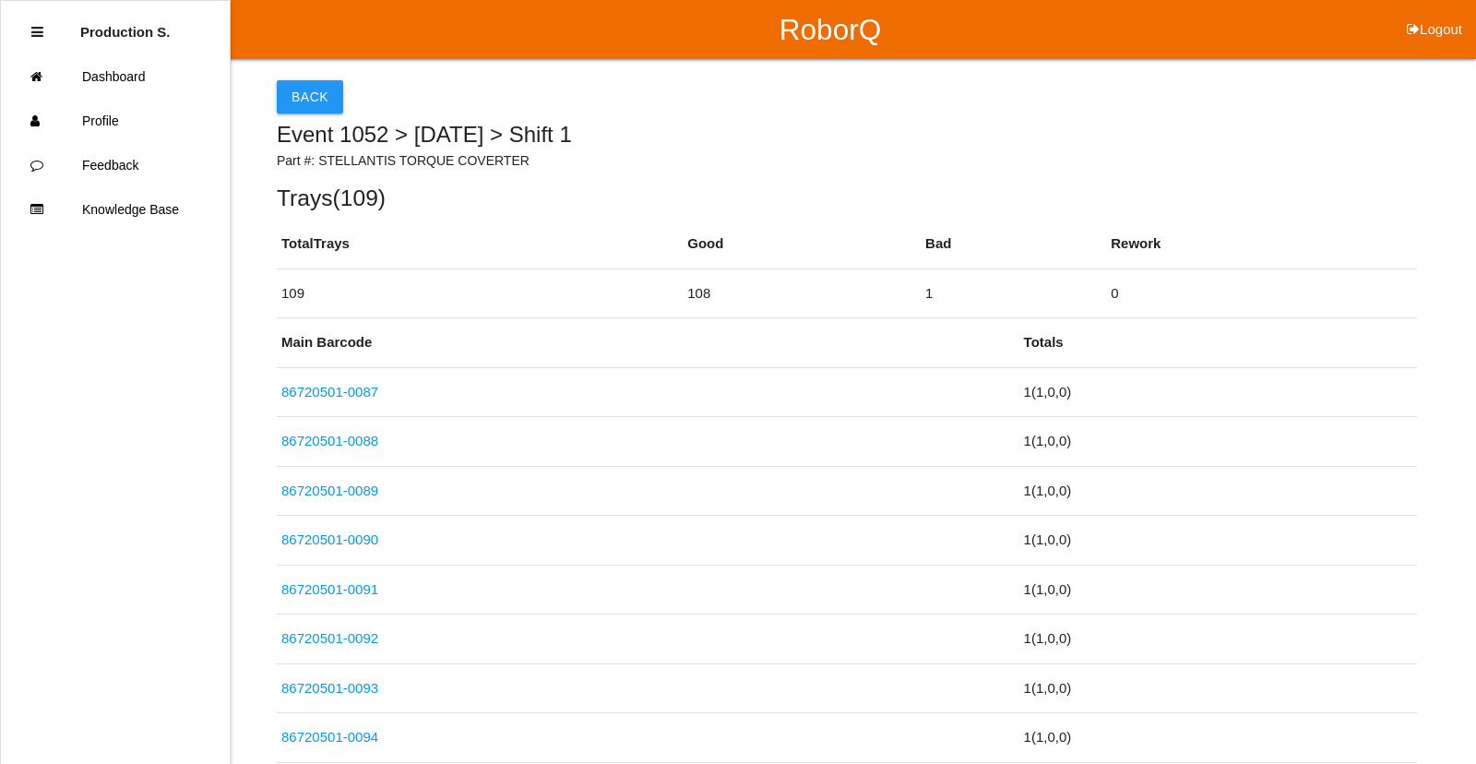
select select "6"
select select "18"
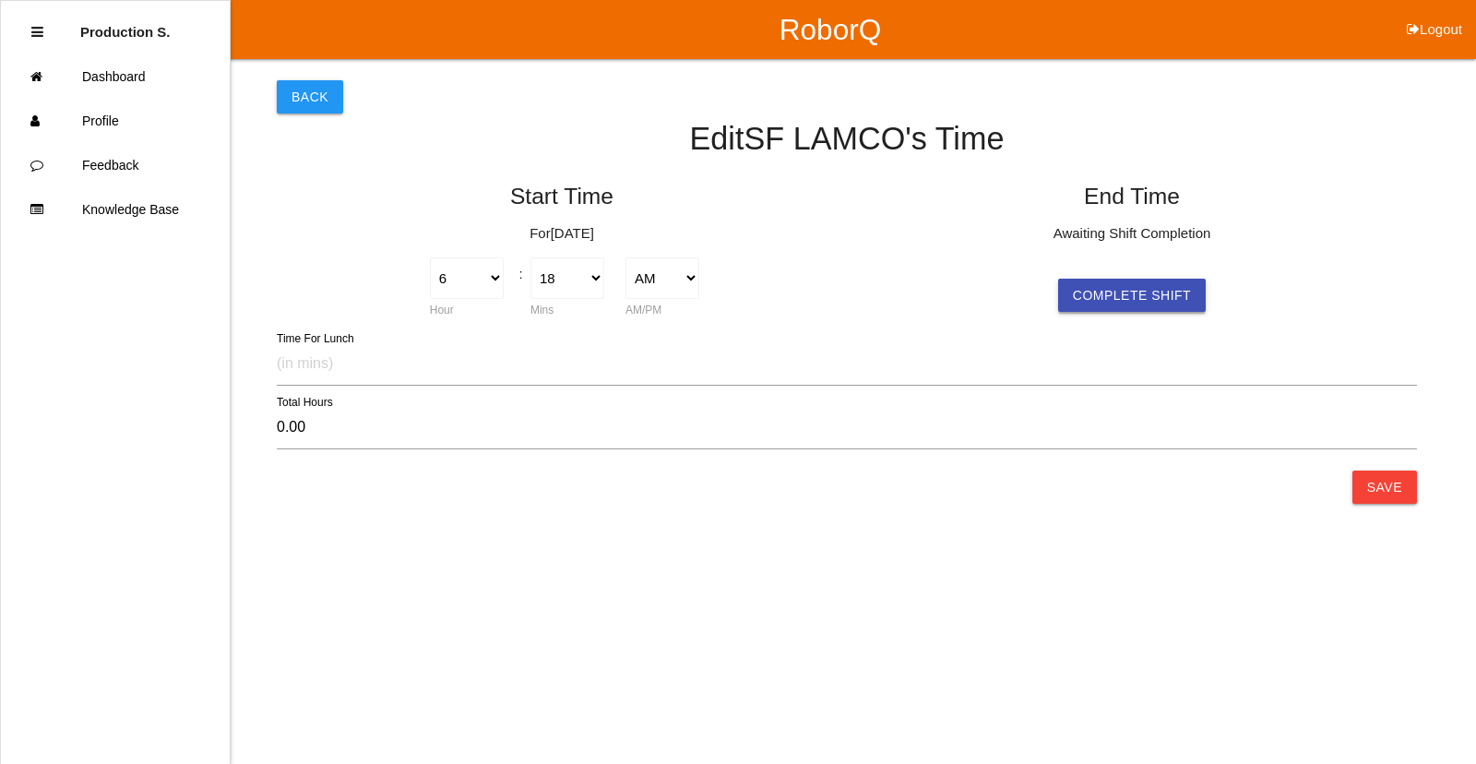
click at [1146, 296] on button "Complete Shift" at bounding box center [1132, 295] width 148 height 33
select select "6"
select select "18"
click at [1001, 275] on select "1 2 3 4 5 6 7 8 9 10 11 12" at bounding box center [1037, 278] width 75 height 42
select select "4"
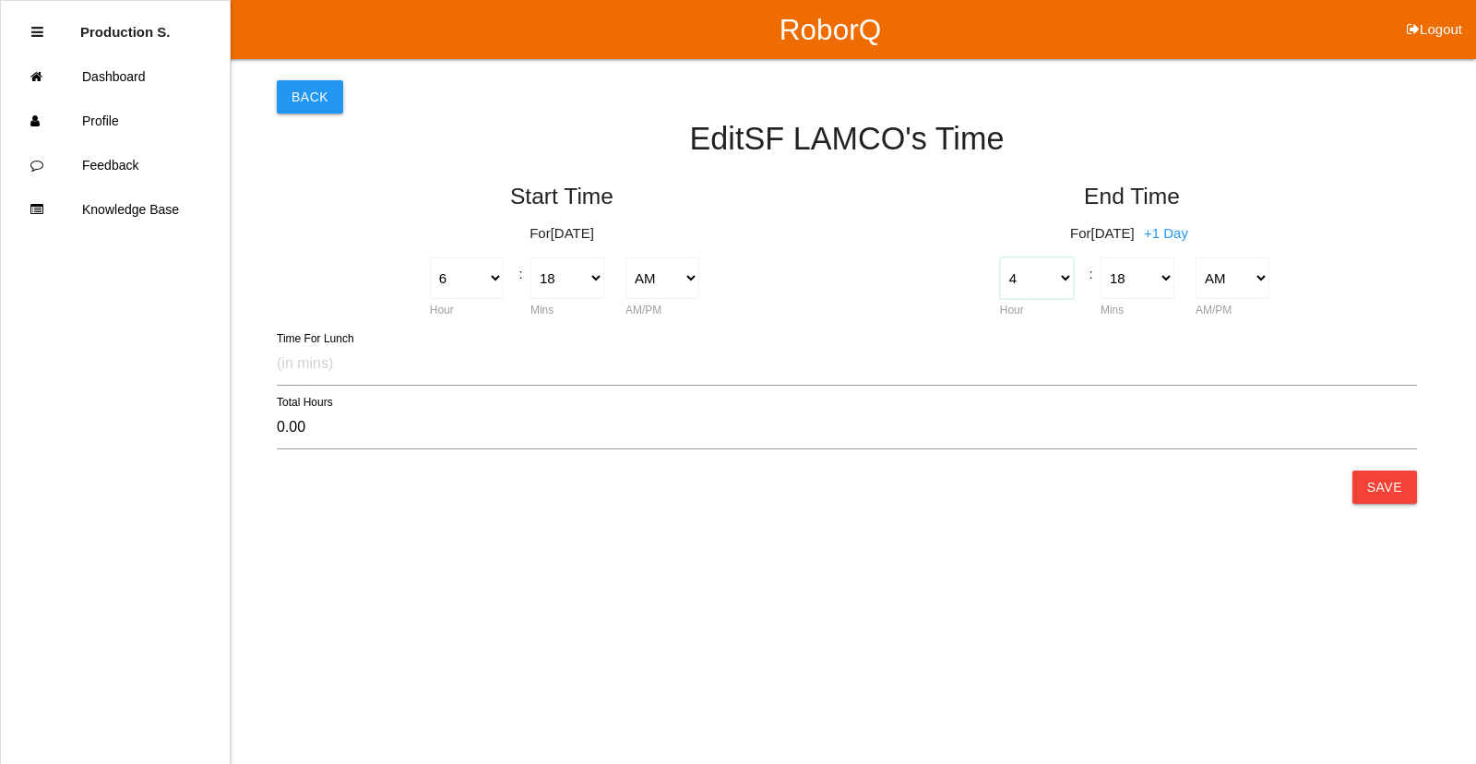
click at [1000, 257] on select "1 2 3 4 5 6 7 8 9 10 11 12" at bounding box center [1037, 278] width 75 height 42
type input "-2.00"
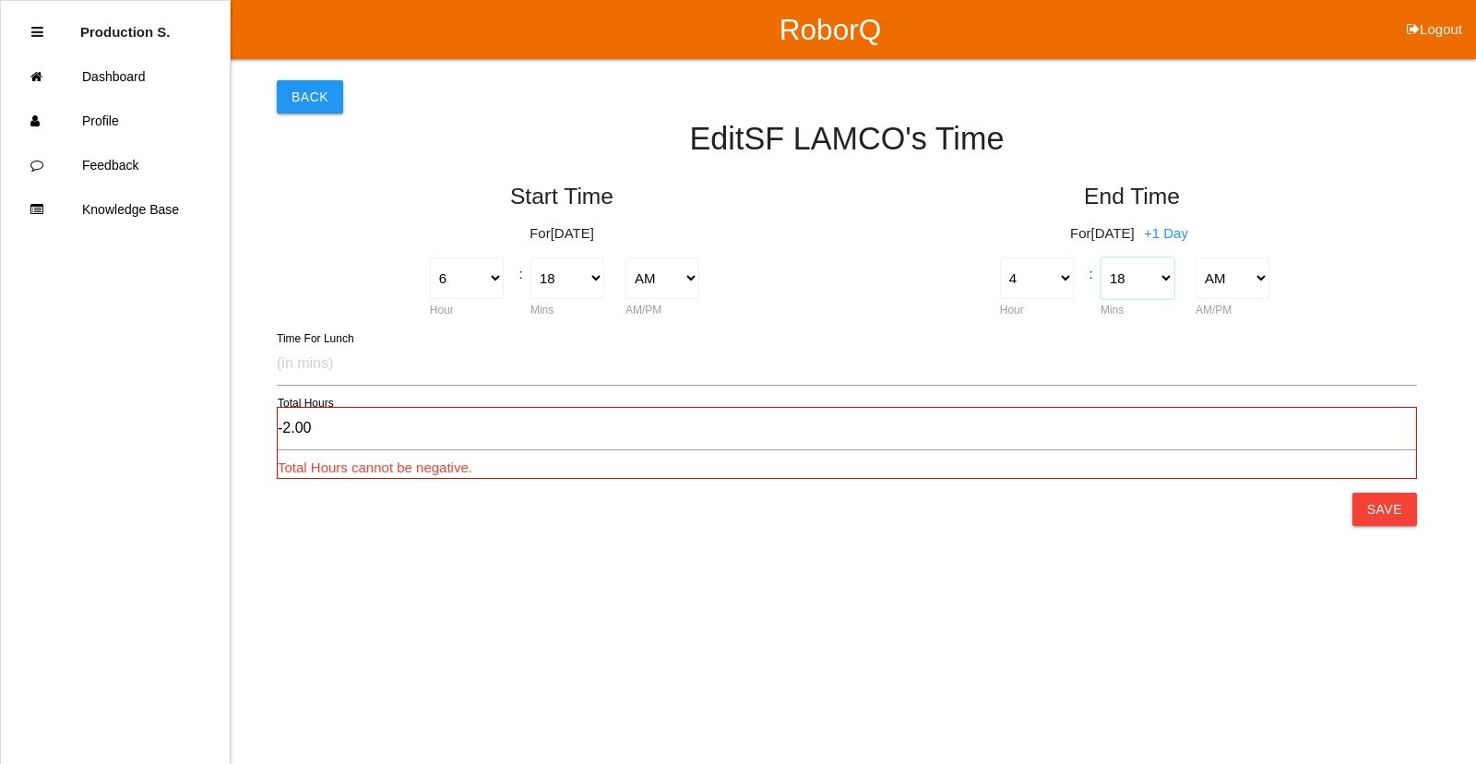
click at [1122, 279] on select "00 01 02 03 04 05 06 07 08 09 10 11 12 13 14 15 16 17 18 19 20 21 22 23 24 25 2…" at bounding box center [1138, 278] width 75 height 42
select select "30"
click at [1101, 257] on select "00 01 02 03 04 05 06 07 08 09 10 11 12 13 14 15 16 17 18 19 20 21 22 23 24 25 2…" at bounding box center [1138, 278] width 75 height 42
type input "-1.80"
click at [1238, 284] on select "AM PM" at bounding box center [1233, 278] width 75 height 42
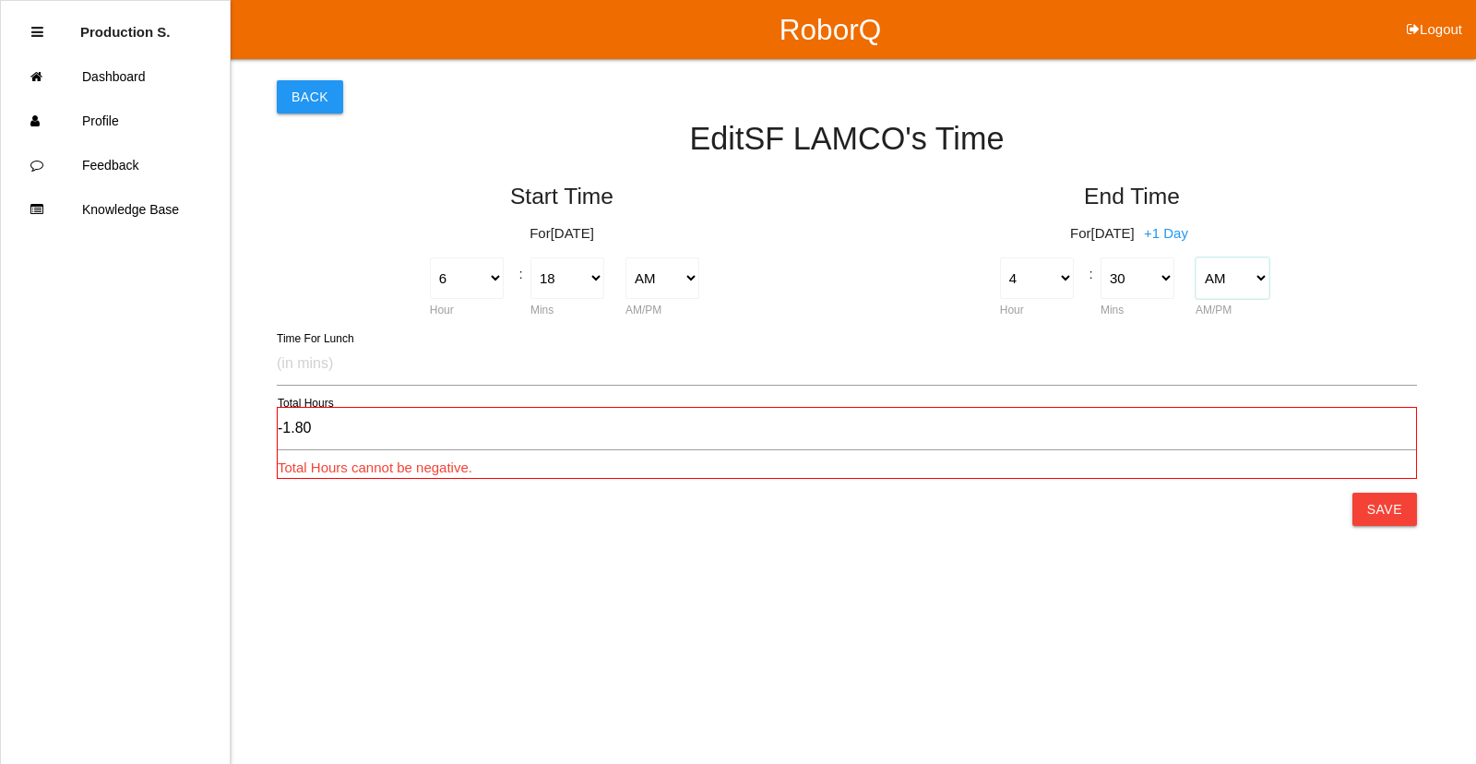
select select "2"
click at [1196, 257] on select "AM PM" at bounding box center [1233, 278] width 75 height 42
type input "10.20"
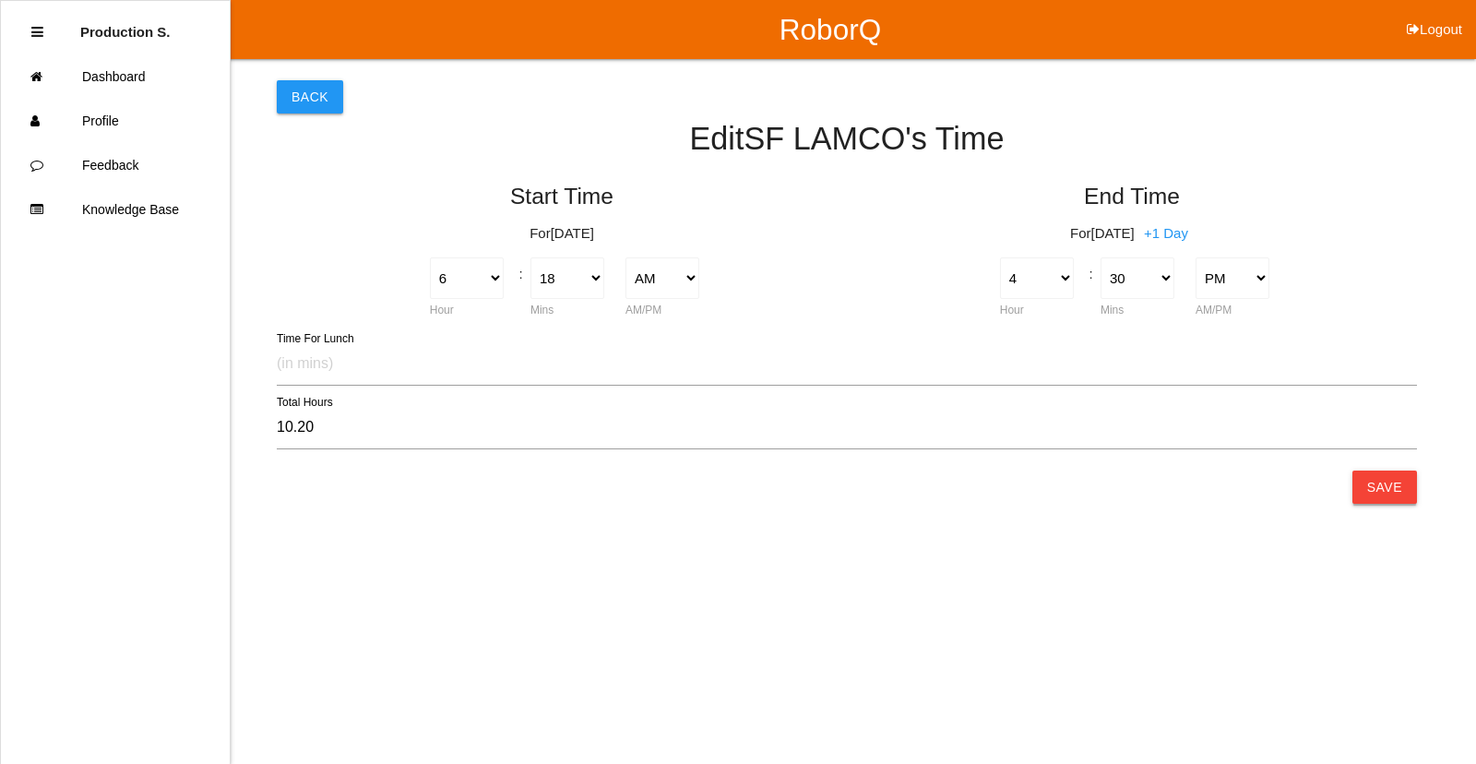
click at [1395, 487] on button "Save" at bounding box center [1384, 487] width 65 height 33
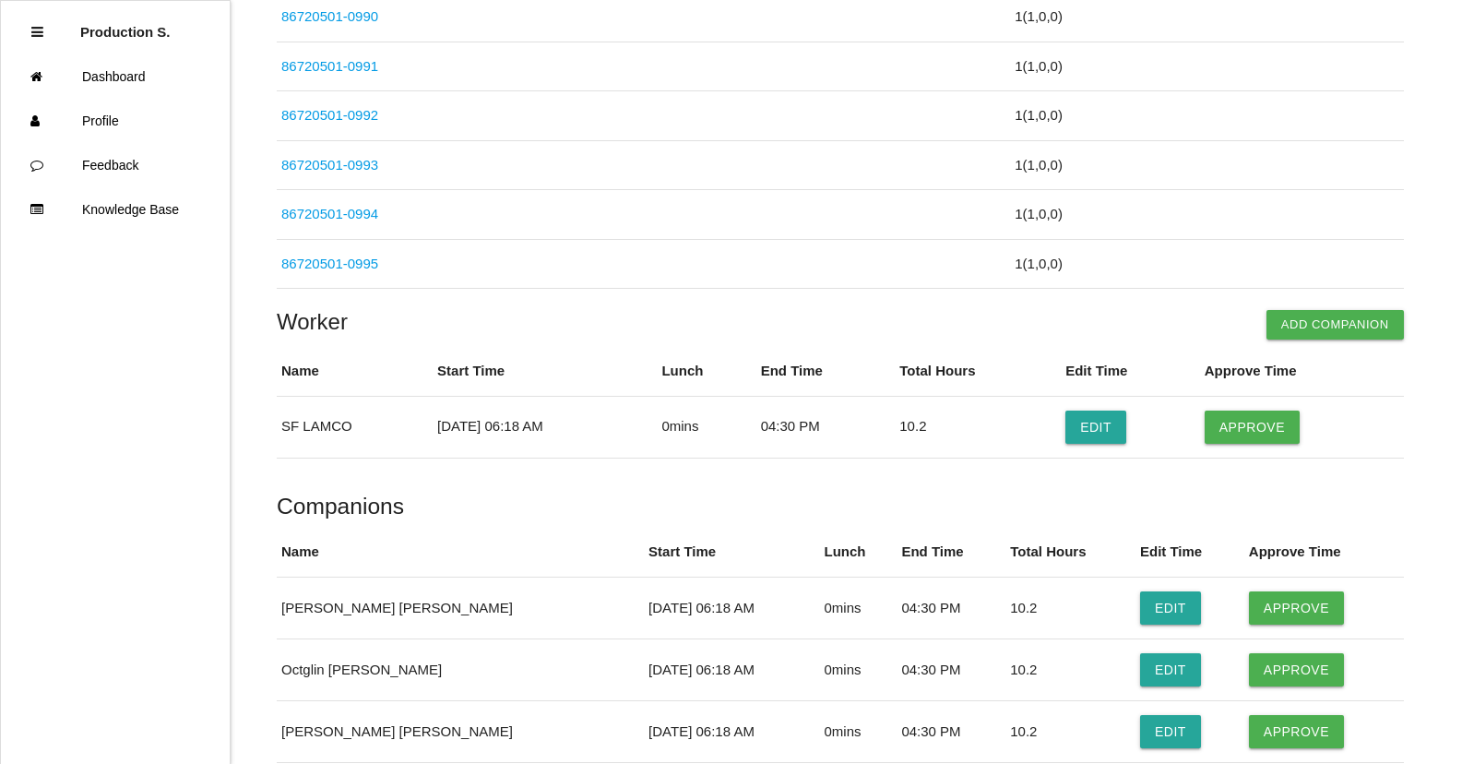
scroll to position [5645, 0]
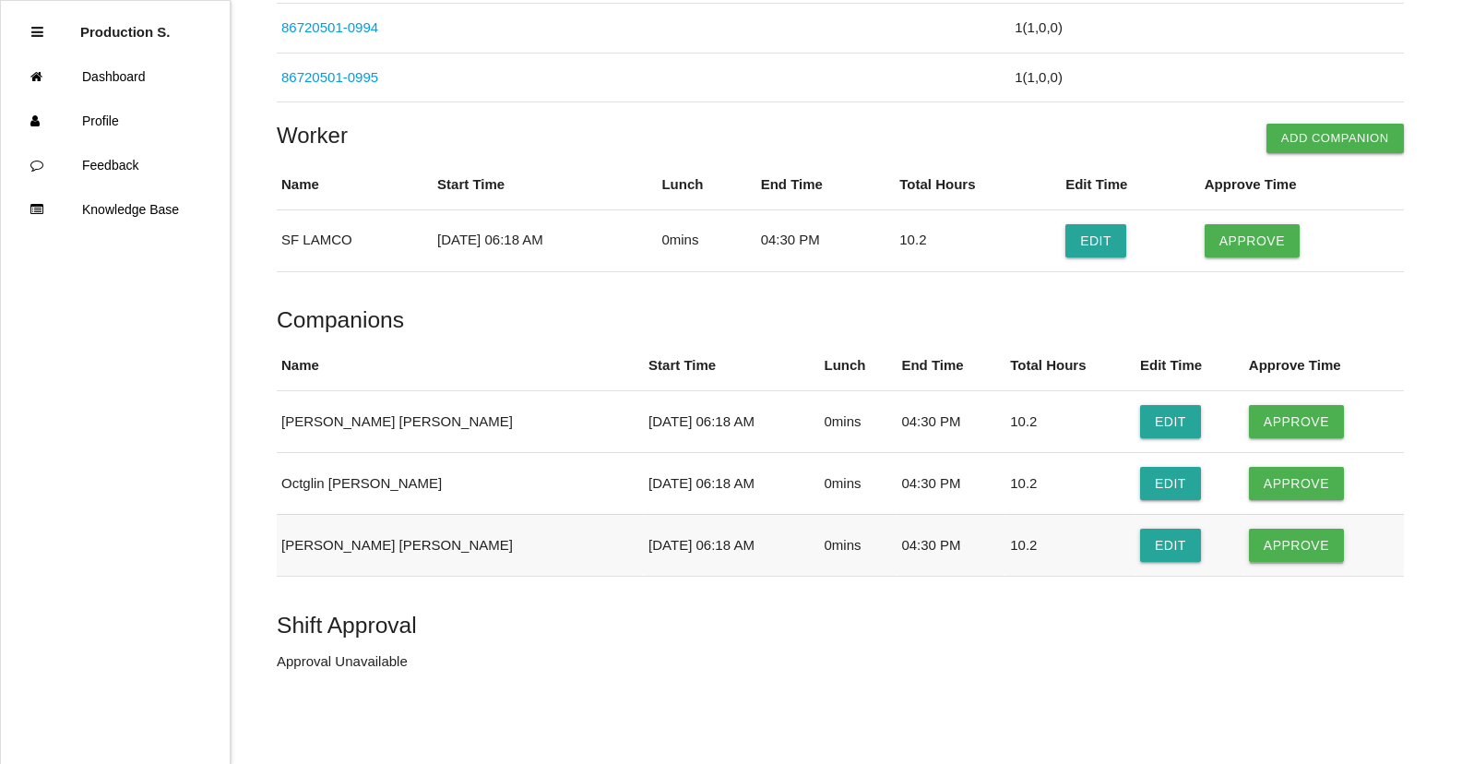
click at [1281, 558] on button "Approve" at bounding box center [1296, 545] width 95 height 33
click at [1273, 488] on button "Approve" at bounding box center [1296, 483] width 95 height 33
click at [1267, 427] on button "Approve" at bounding box center [1296, 421] width 95 height 33
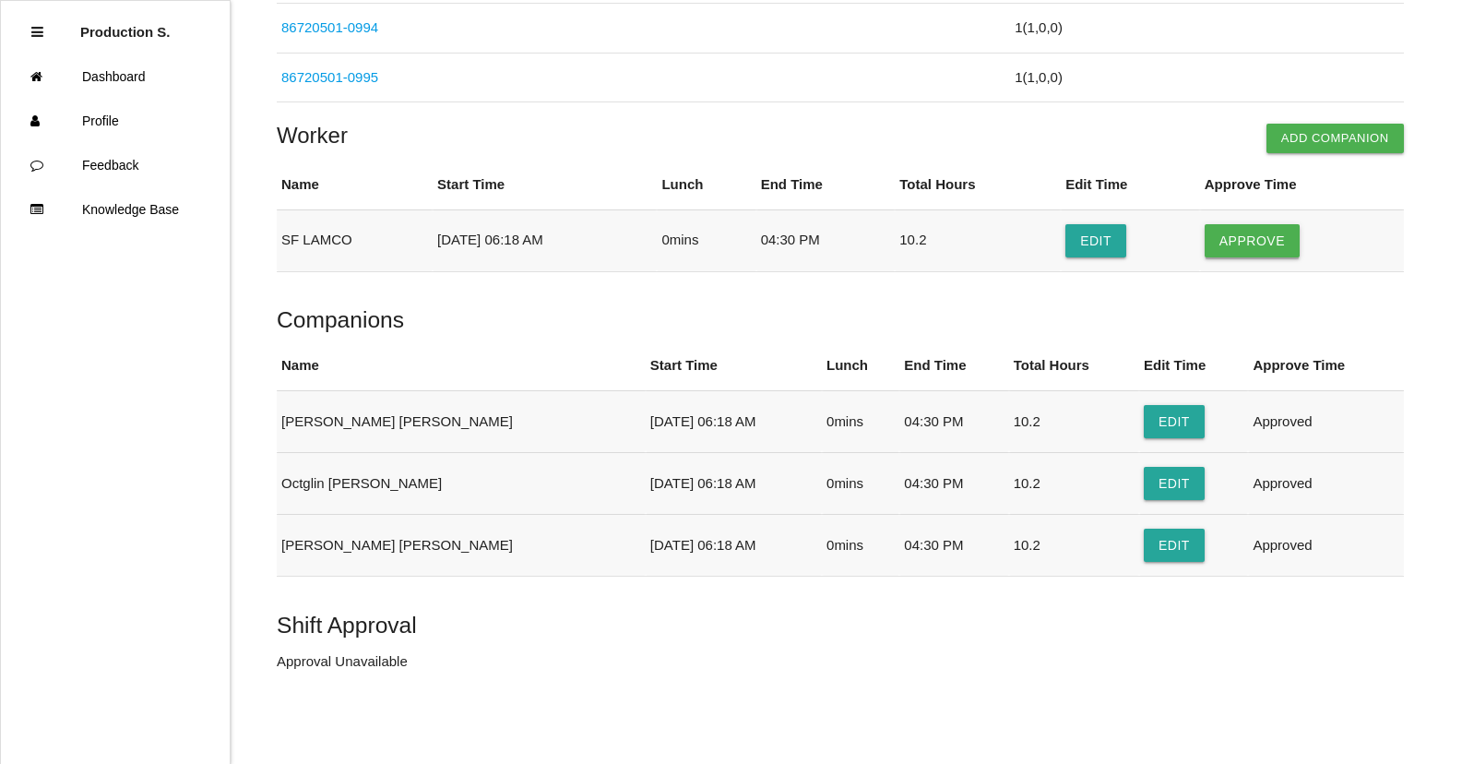
click at [1245, 240] on button "Approve" at bounding box center [1252, 240] width 95 height 33
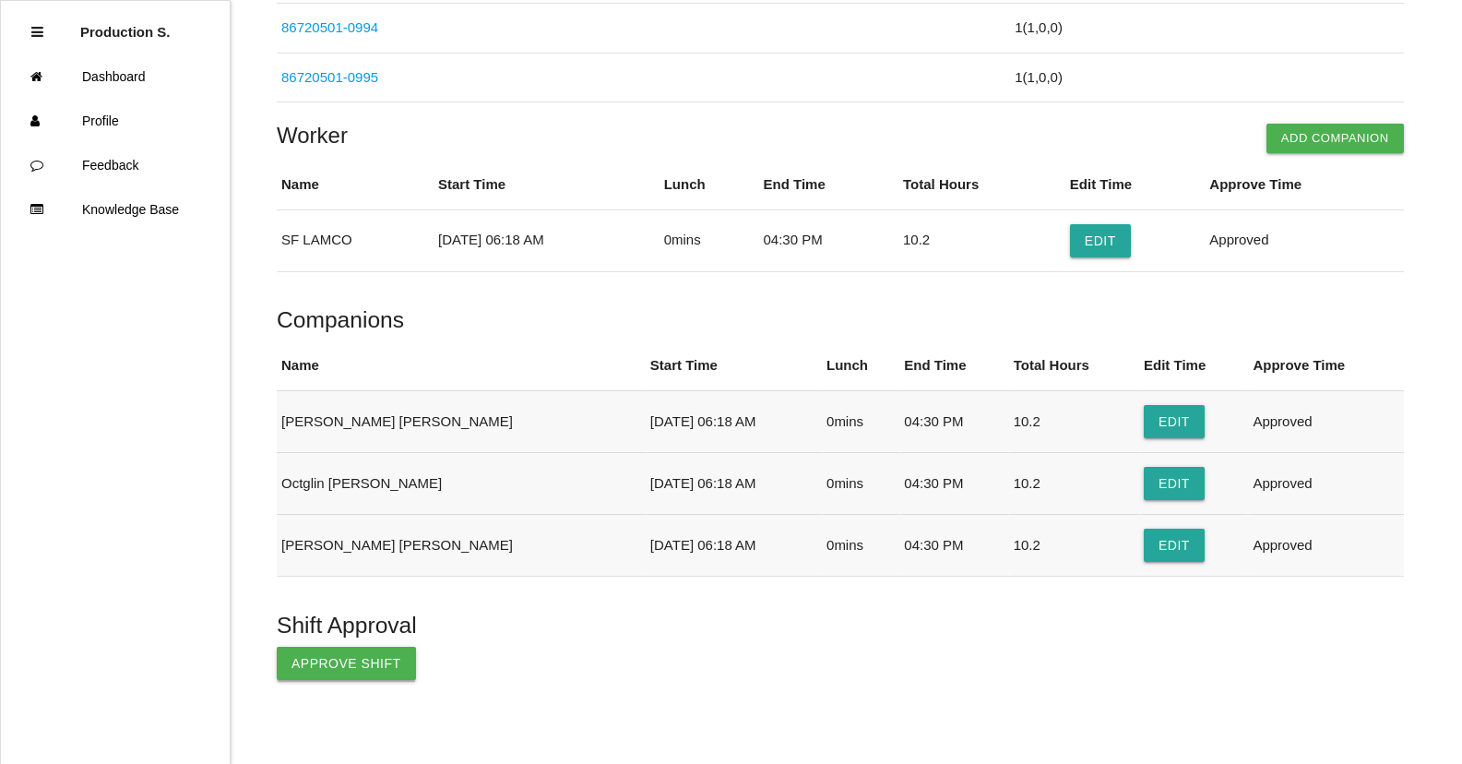
click at [350, 666] on button "Approve Shift" at bounding box center [346, 663] width 139 height 33
drag, startPoint x: 109, startPoint y: 125, endPoint x: 116, endPoint y: 83, distance: 42.2
click at [116, 83] on link "Dashboard" at bounding box center [115, 76] width 229 height 44
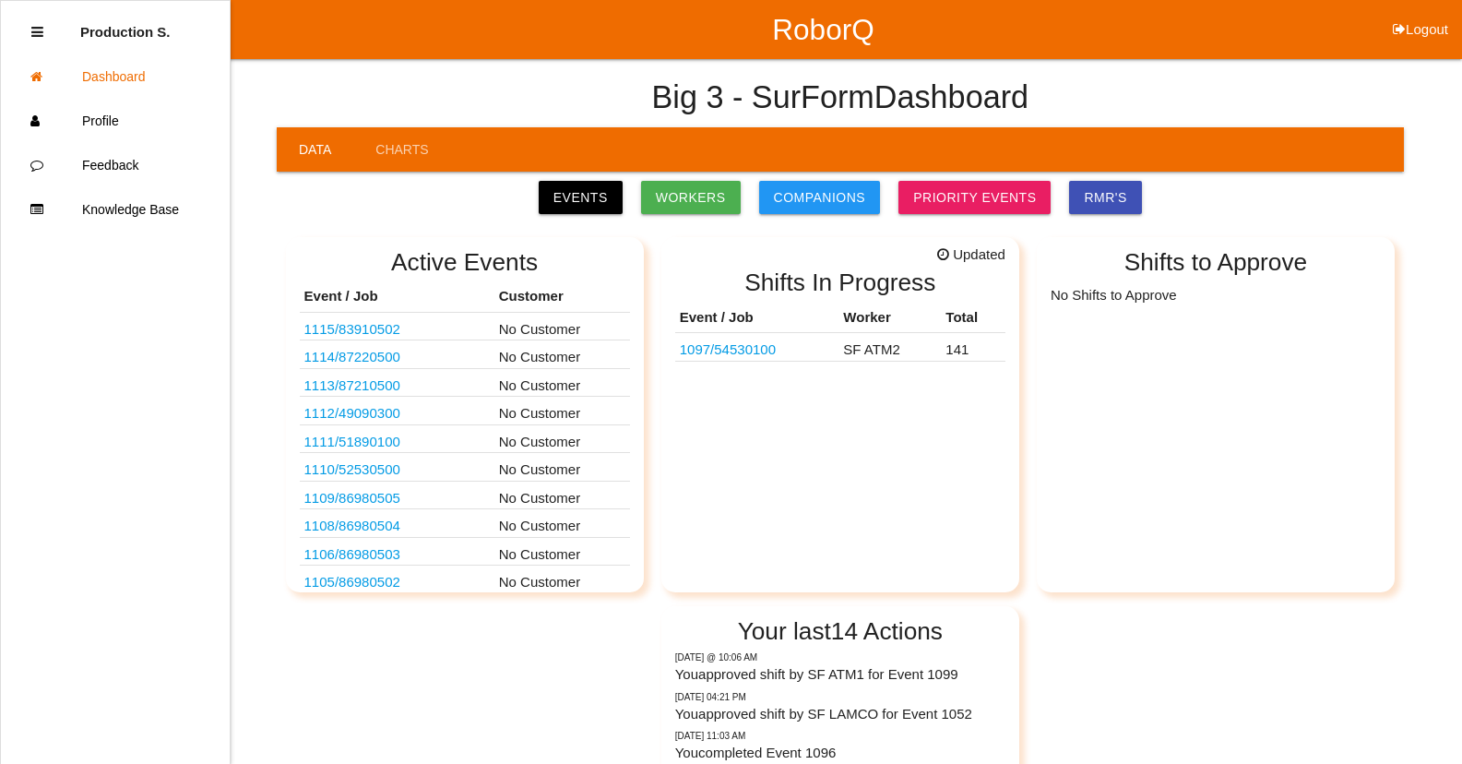
click at [897, 351] on td "SF ATM2" at bounding box center [890, 347] width 102 height 29
click at [776, 352] on link "1097 / 54530100" at bounding box center [728, 349] width 96 height 16
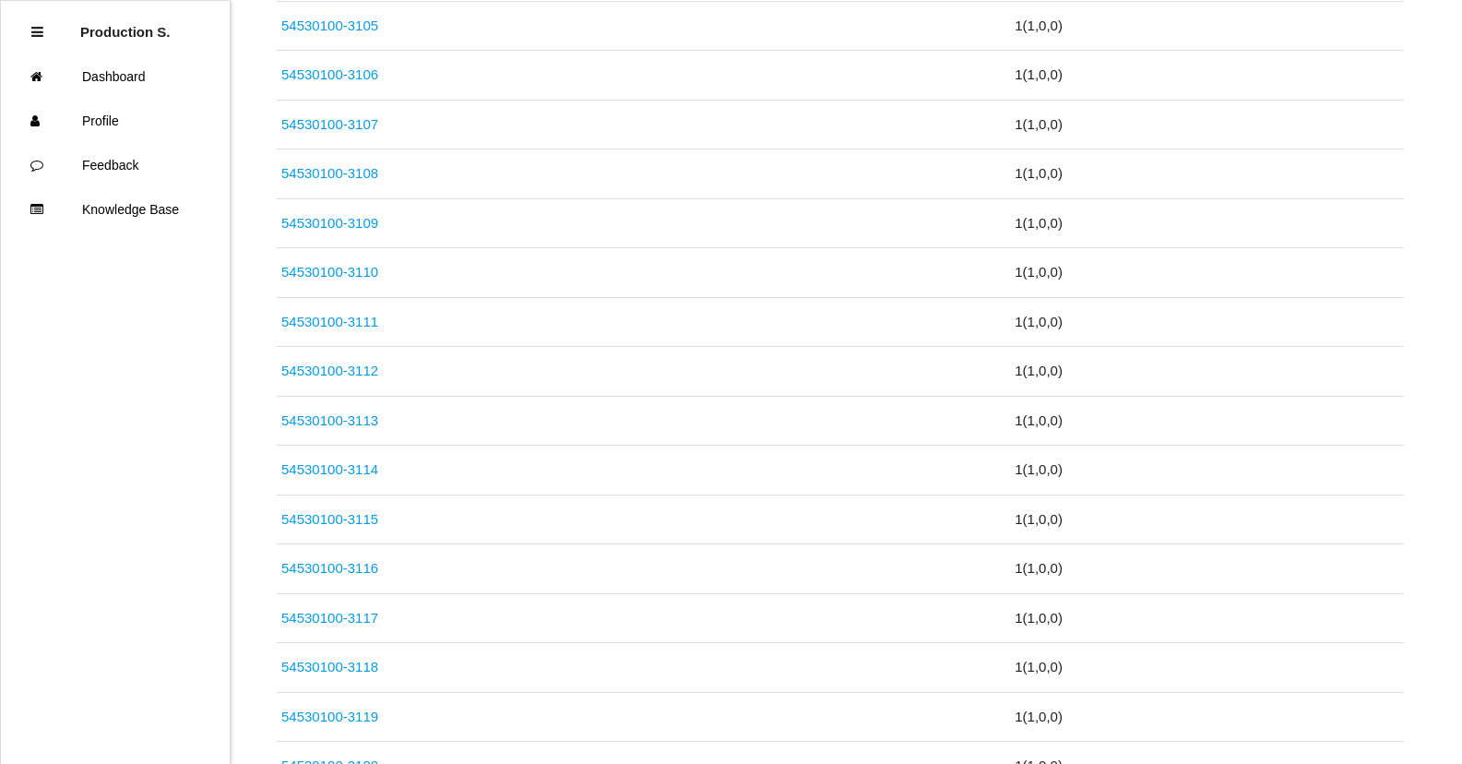
scroll to position [6896, 0]
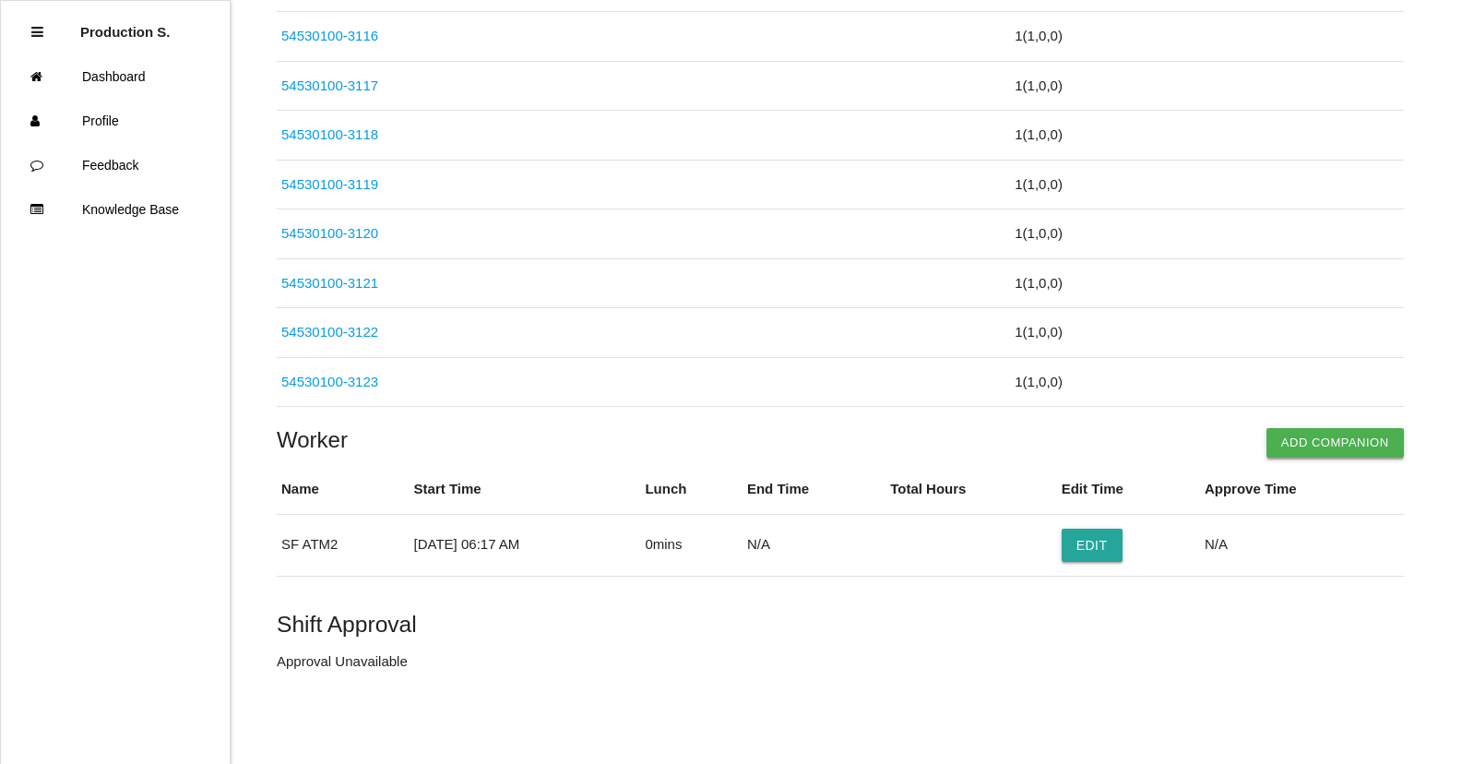
click at [1299, 450] on button "Add Companion" at bounding box center [1335, 443] width 137 height 30
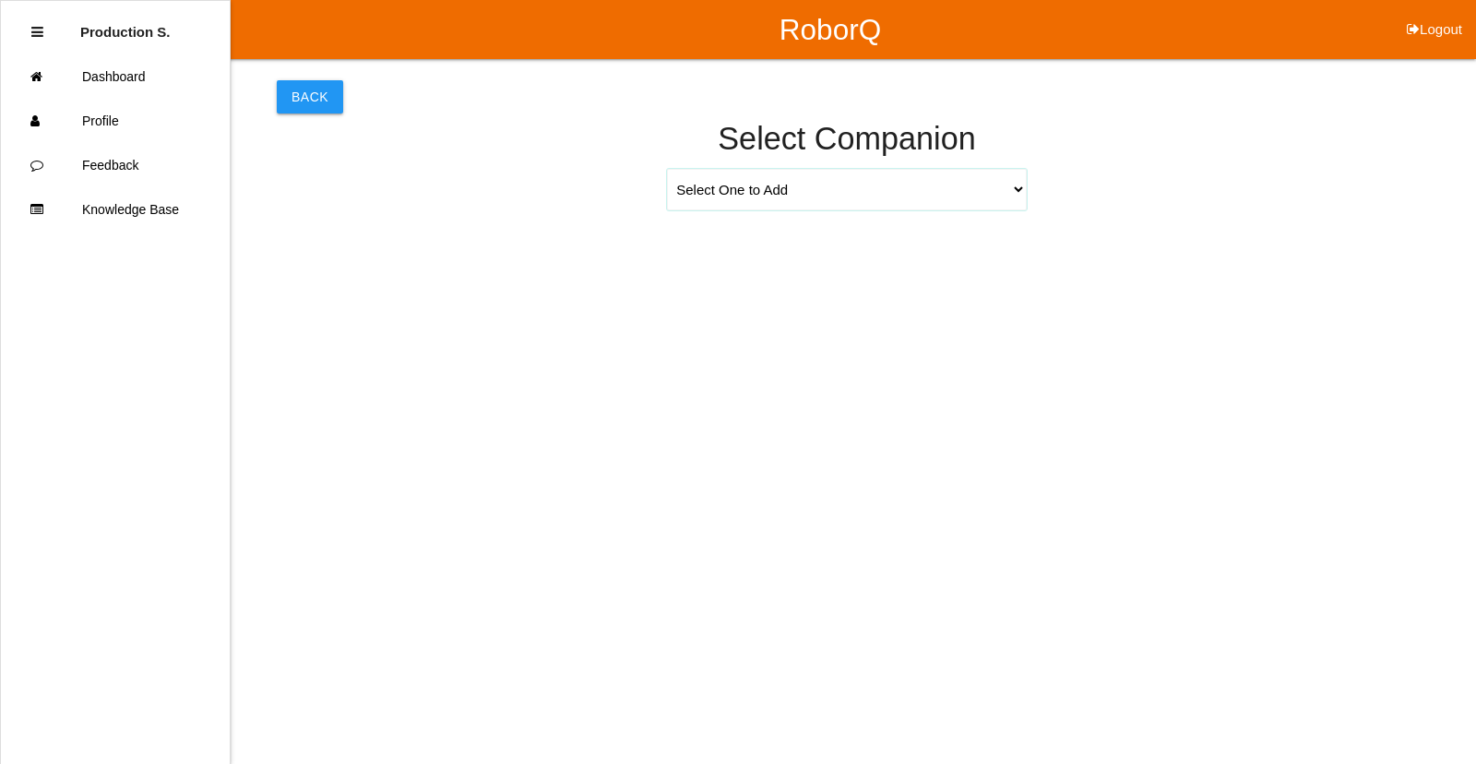
click at [1023, 189] on select "Select One to Add [PERSON_NAME] 9655 [PERSON_NAME] 9140 [PERSON_NAME] 9156 [PER…" at bounding box center [847, 190] width 360 height 42
select select "[PERSON_NAME] 9271"
click at [667, 169] on select "Select One to Add [PERSON_NAME] 9655 [PERSON_NAME] 9140 [PERSON_NAME] 9156 [PER…" at bounding box center [847, 190] width 360 height 42
select select "6"
select select "17"
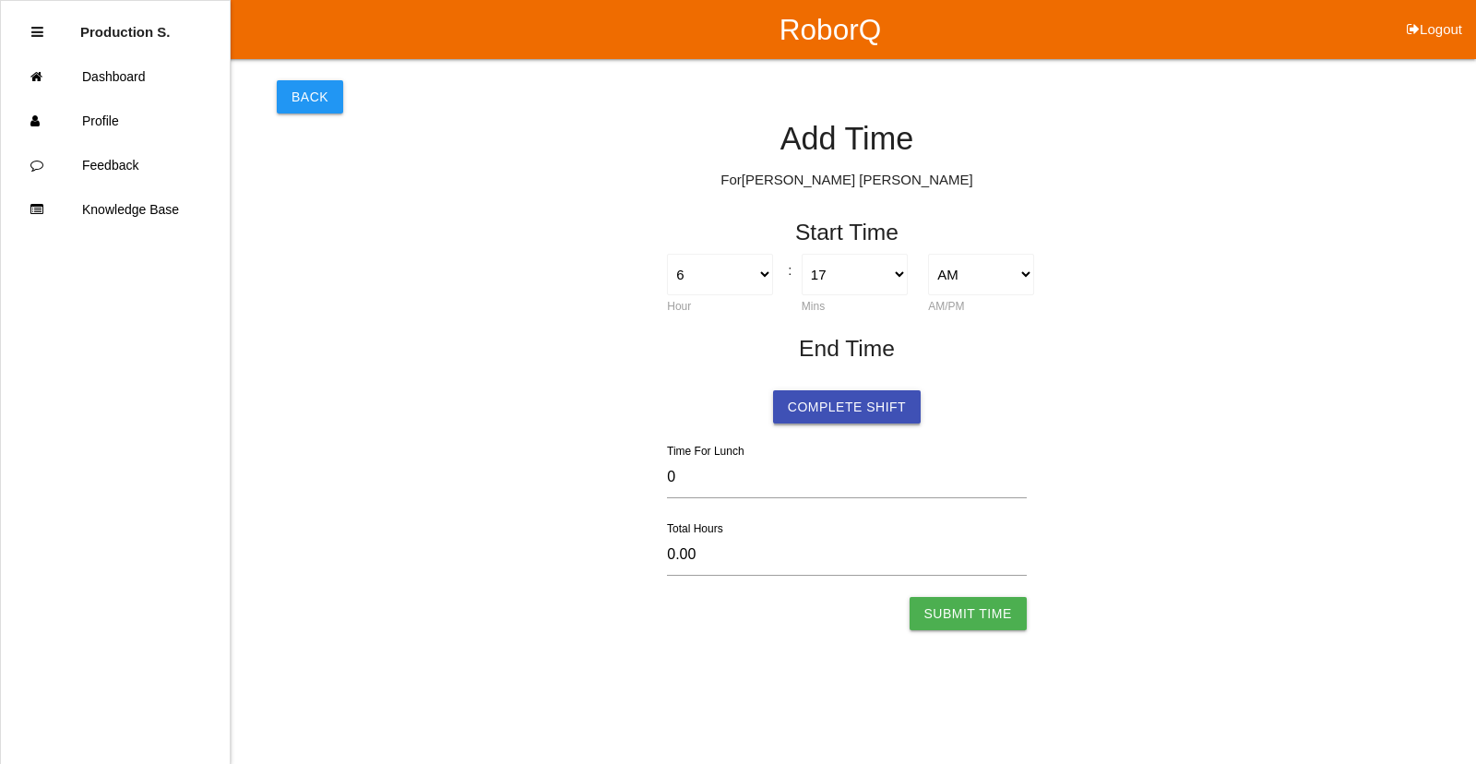
click at [850, 408] on button "Complete Shift" at bounding box center [847, 406] width 148 height 33
select select "6"
select select "17"
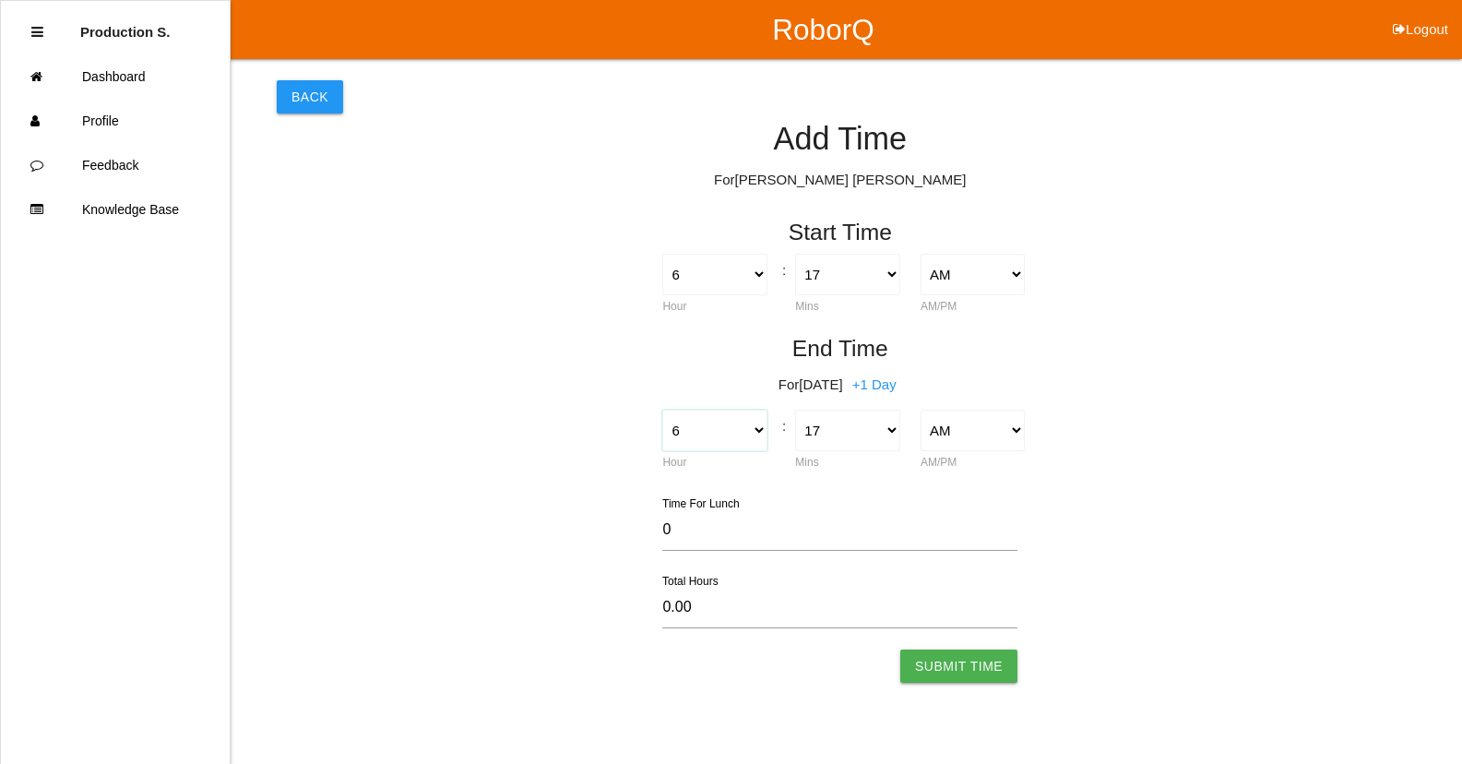
click at [690, 431] on select "1 2 3 4 5 6 7 8 9 10 11 12" at bounding box center [714, 431] width 104 height 42
select select "4"
click at [662, 410] on select "1 2 3 4 5 6 7 8 9 10 11 12" at bounding box center [714, 431] width 104 height 42
type input "-2.00"
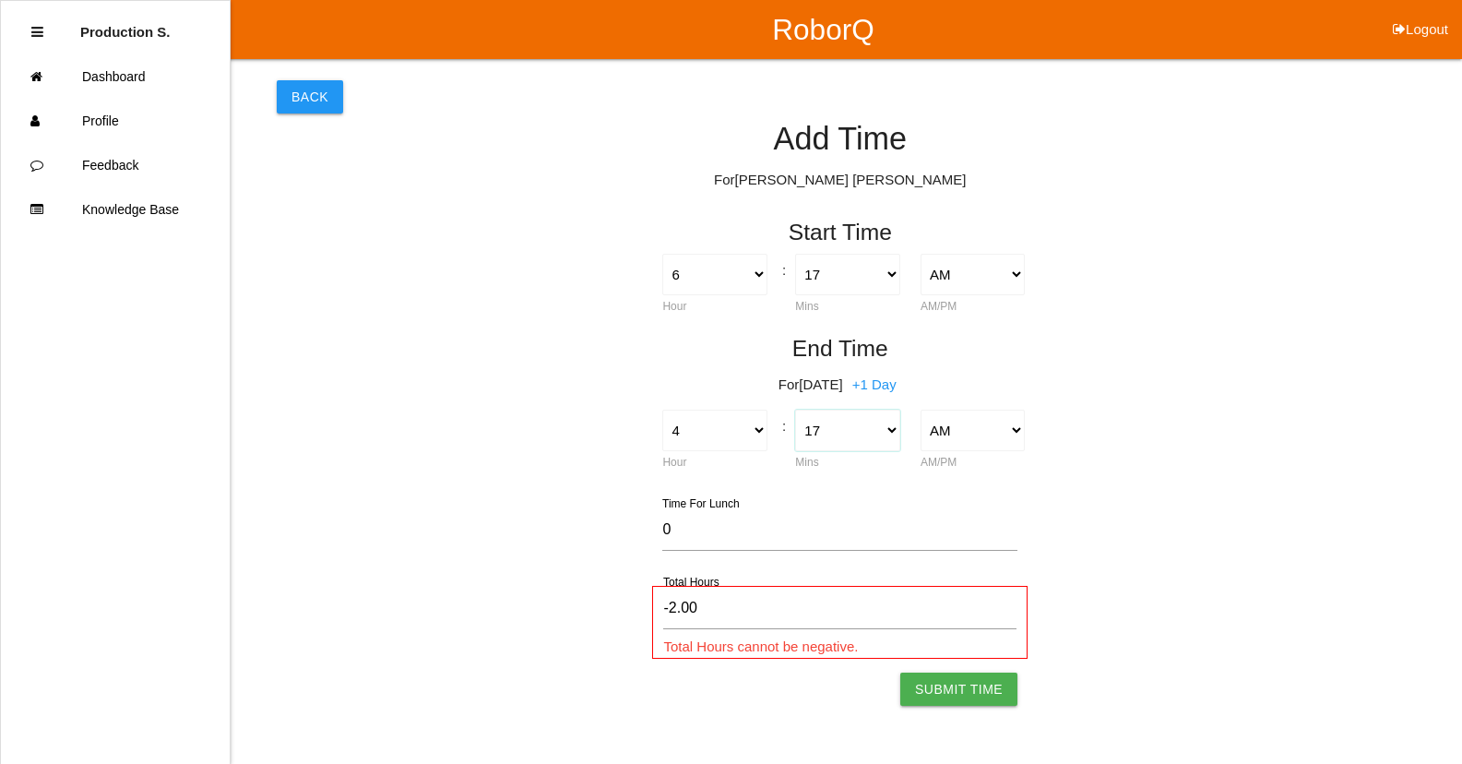
click at [843, 418] on select "00 01 02 03 04 05 06 07 08 09 10 11 12 13 14 15 16 17 18 19 20 21 22 23 24 25 2…" at bounding box center [847, 431] width 104 height 42
click at [842, 429] on select "00 01 02 03 04 05 06 07 08 09 10 11 12 13 14 15 16 17 18 19 20 21 22 23 24 25 2…" at bounding box center [847, 431] width 104 height 42
select select "30"
type input "-1.78"
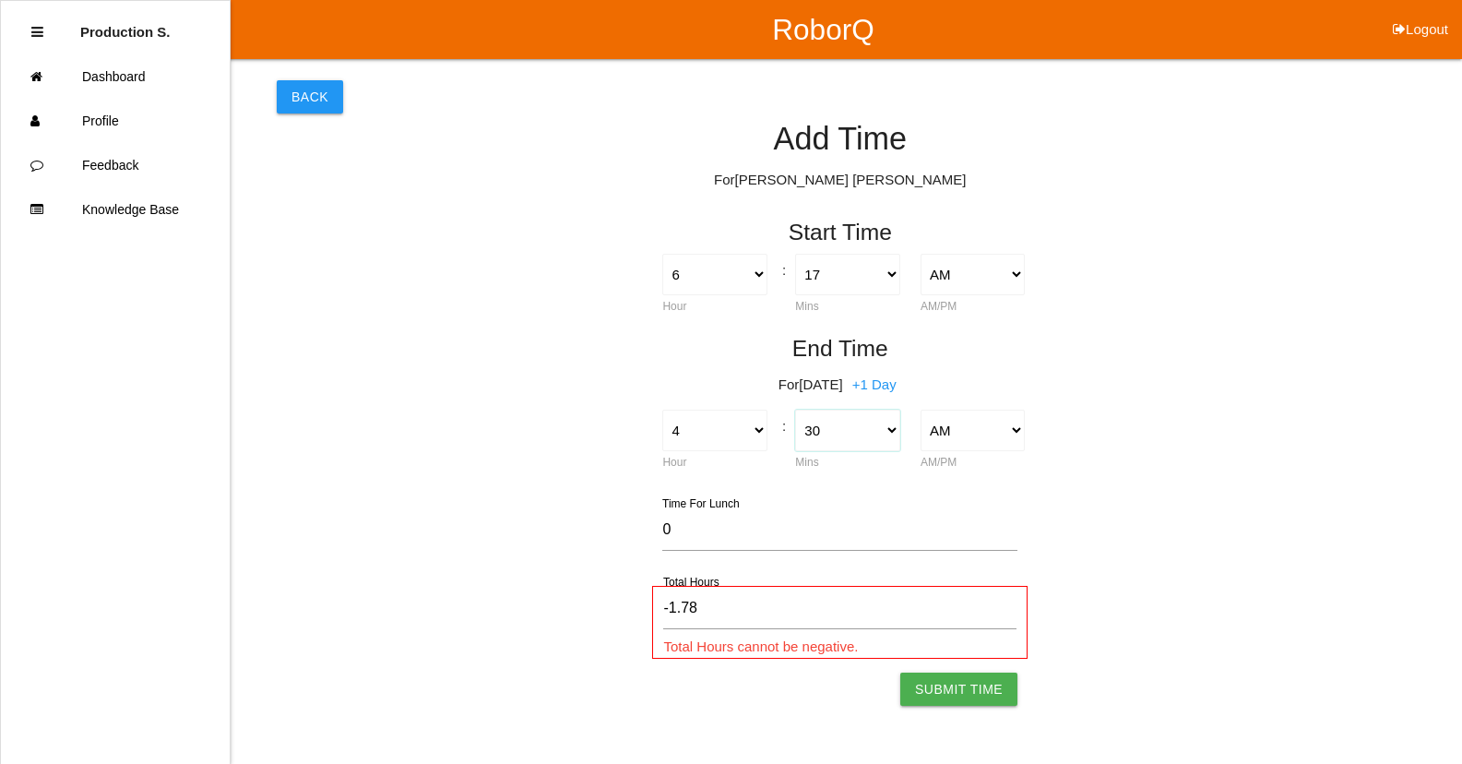
click at [842, 429] on select "00 01 02 03 04 05 06 07 08 09 10 11 12 13 14 15 16 17 18 19 20 21 22 23 24 25 2…" at bounding box center [847, 431] width 104 height 42
click at [975, 425] on select "AM PM" at bounding box center [973, 431] width 104 height 42
select select "2"
click at [921, 410] on select "AM PM" at bounding box center [973, 431] width 104 height 42
type input "10.22"
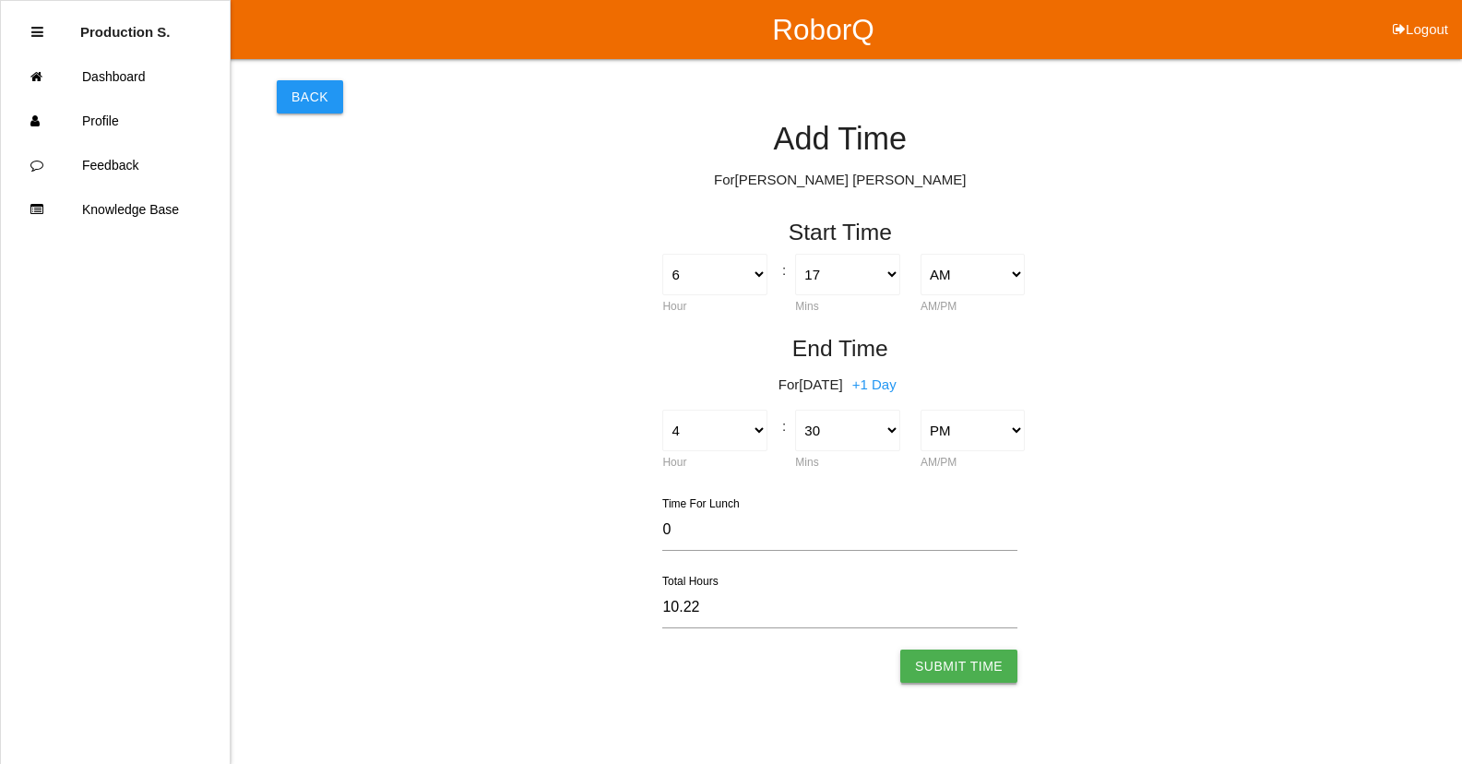
click at [959, 661] on button "Submit Time" at bounding box center [958, 665] width 117 height 33
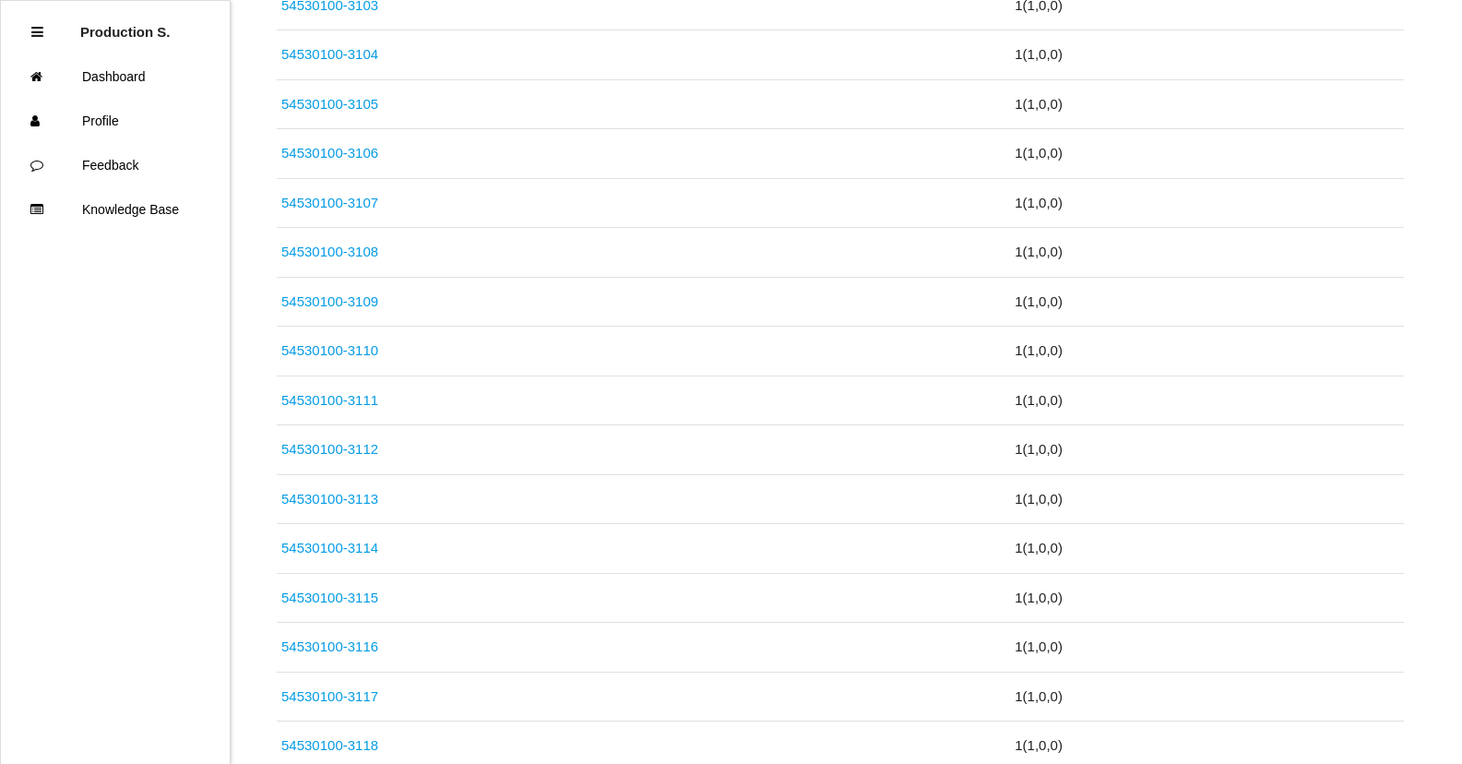
scroll to position [7077, 0]
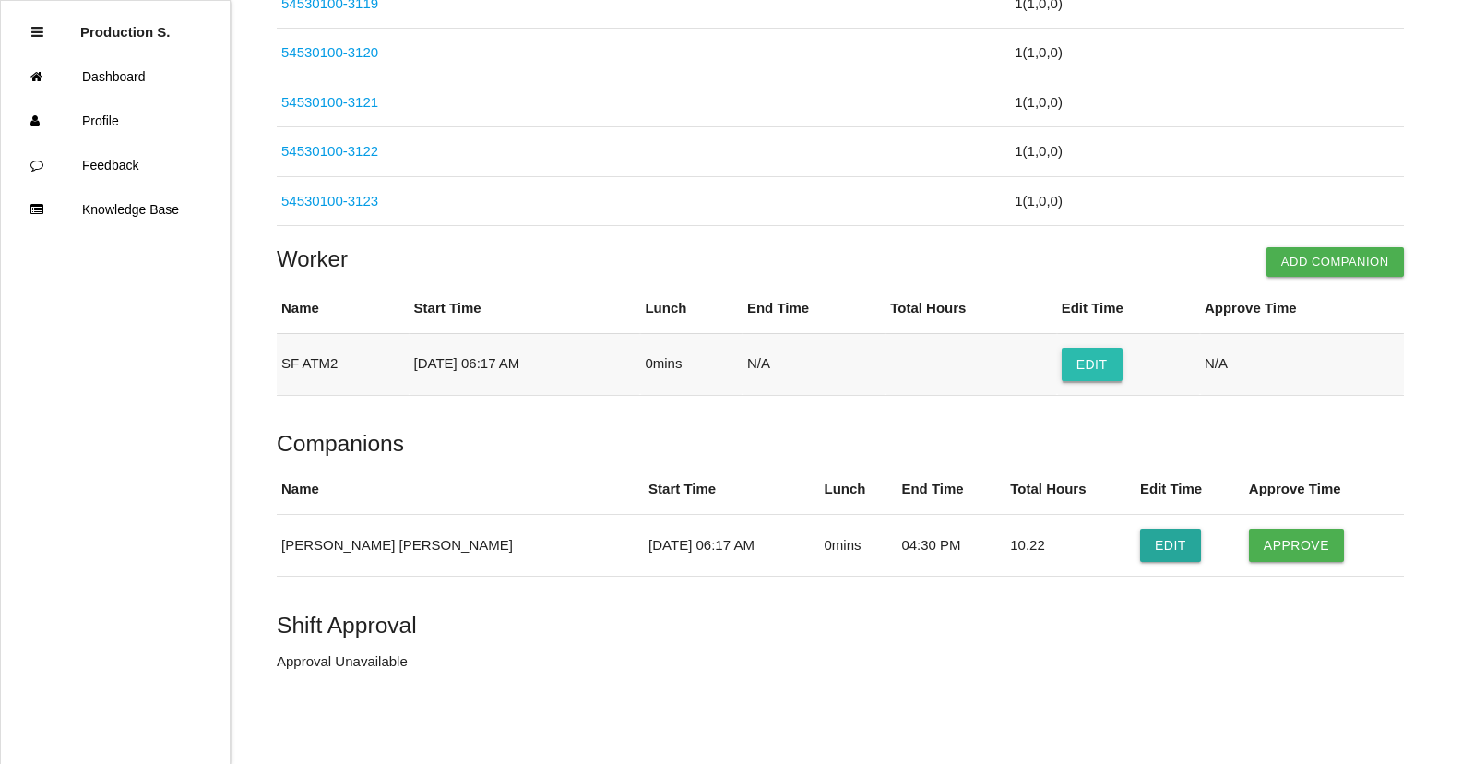
click at [1104, 375] on button "Edit" at bounding box center [1092, 364] width 61 height 33
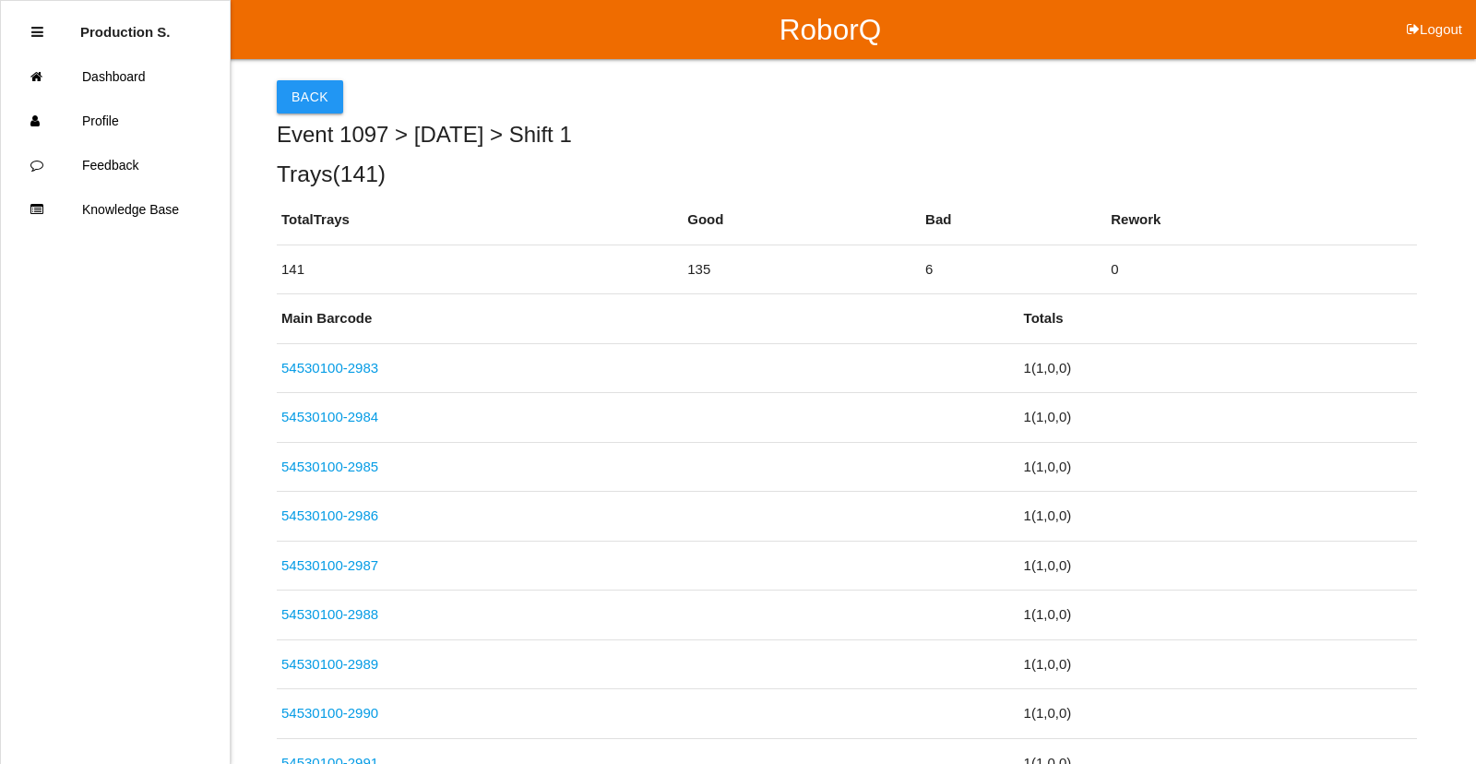
select select "6"
select select "17"
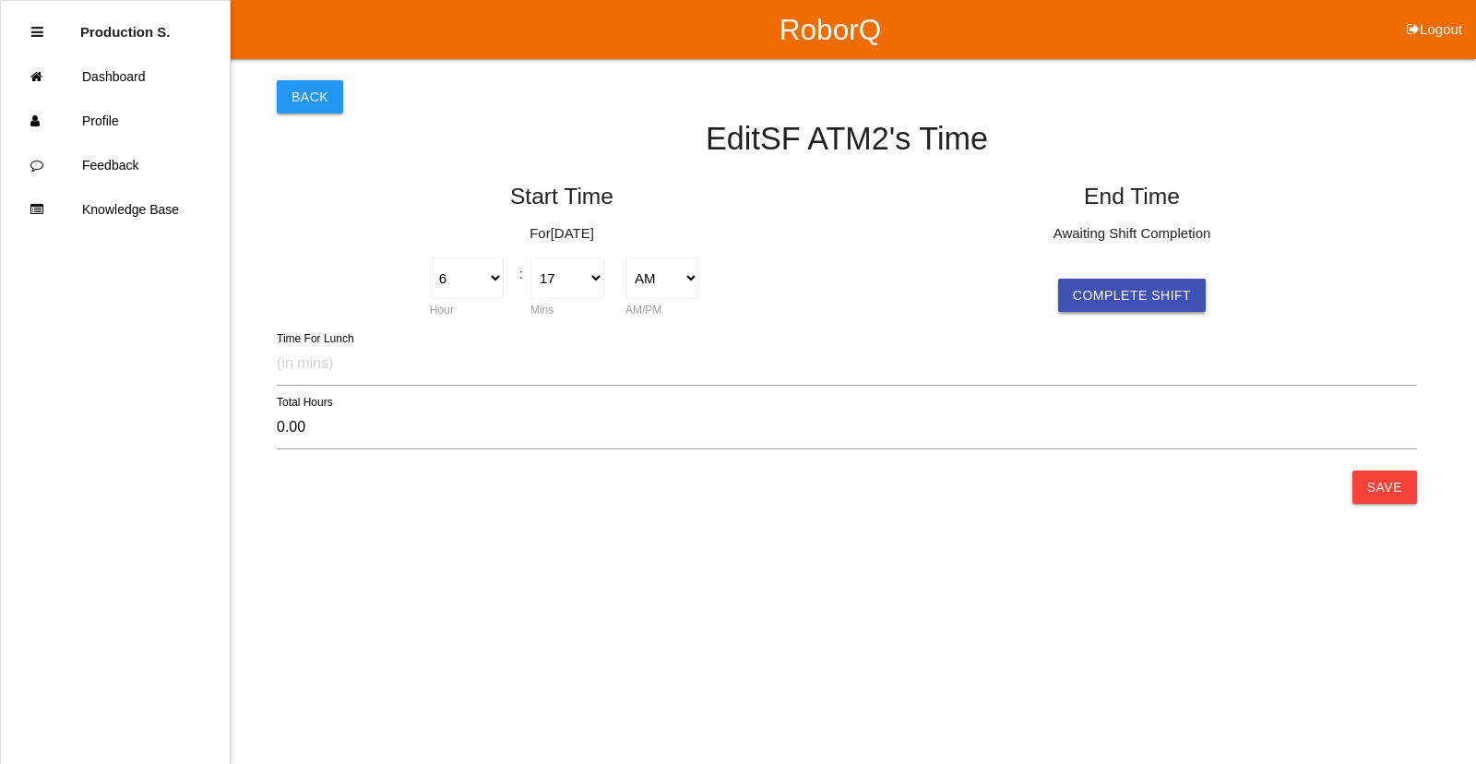
click at [1100, 294] on button "Complete Shift" at bounding box center [1132, 295] width 148 height 33
select select "6"
select select "17"
click at [1023, 289] on select "1 2 3 4 5 6 7 8 9 10 11 12" at bounding box center [1037, 278] width 75 height 42
select select "4"
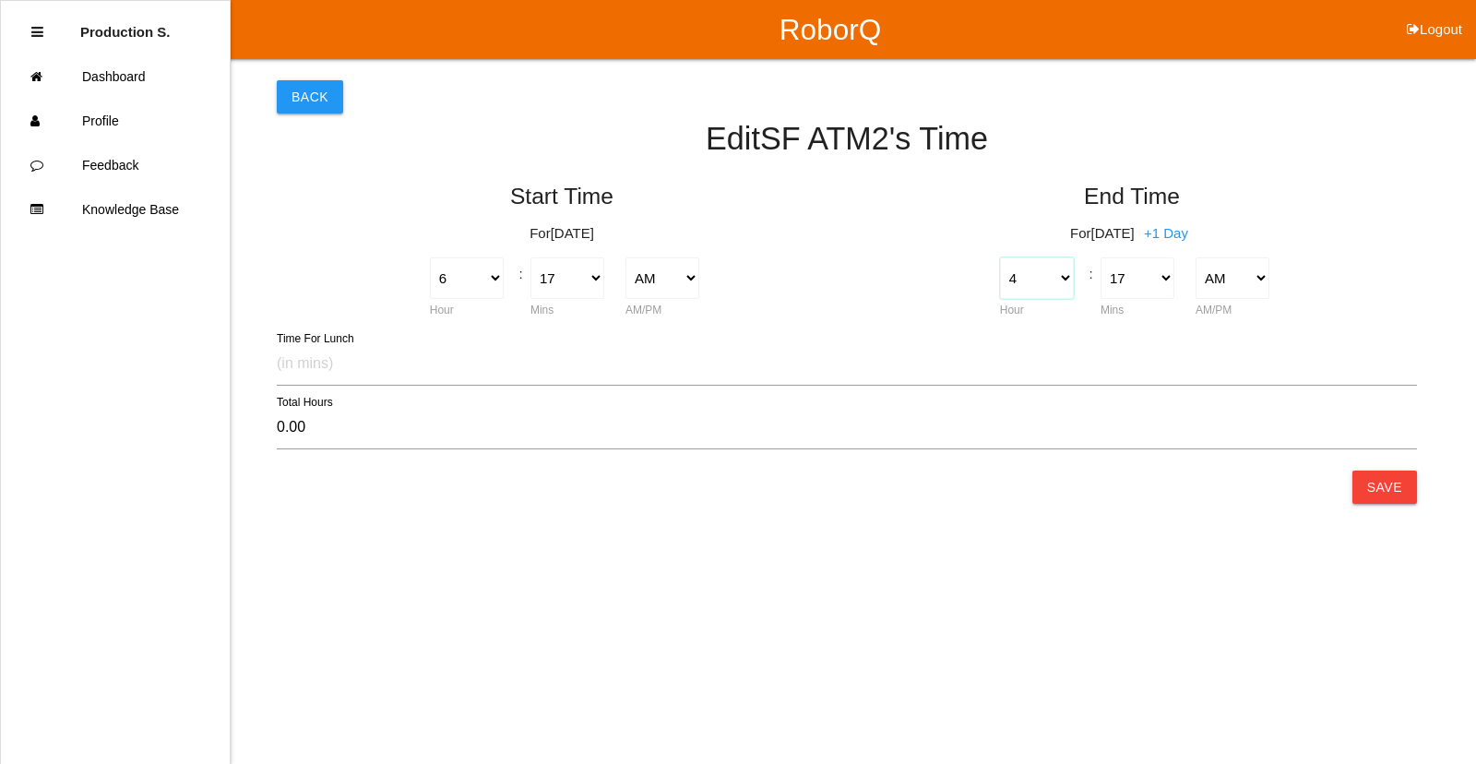
click at [1000, 257] on select "1 2 3 4 5 6 7 8 9 10 11 12" at bounding box center [1037, 278] width 75 height 42
type input "-2.00"
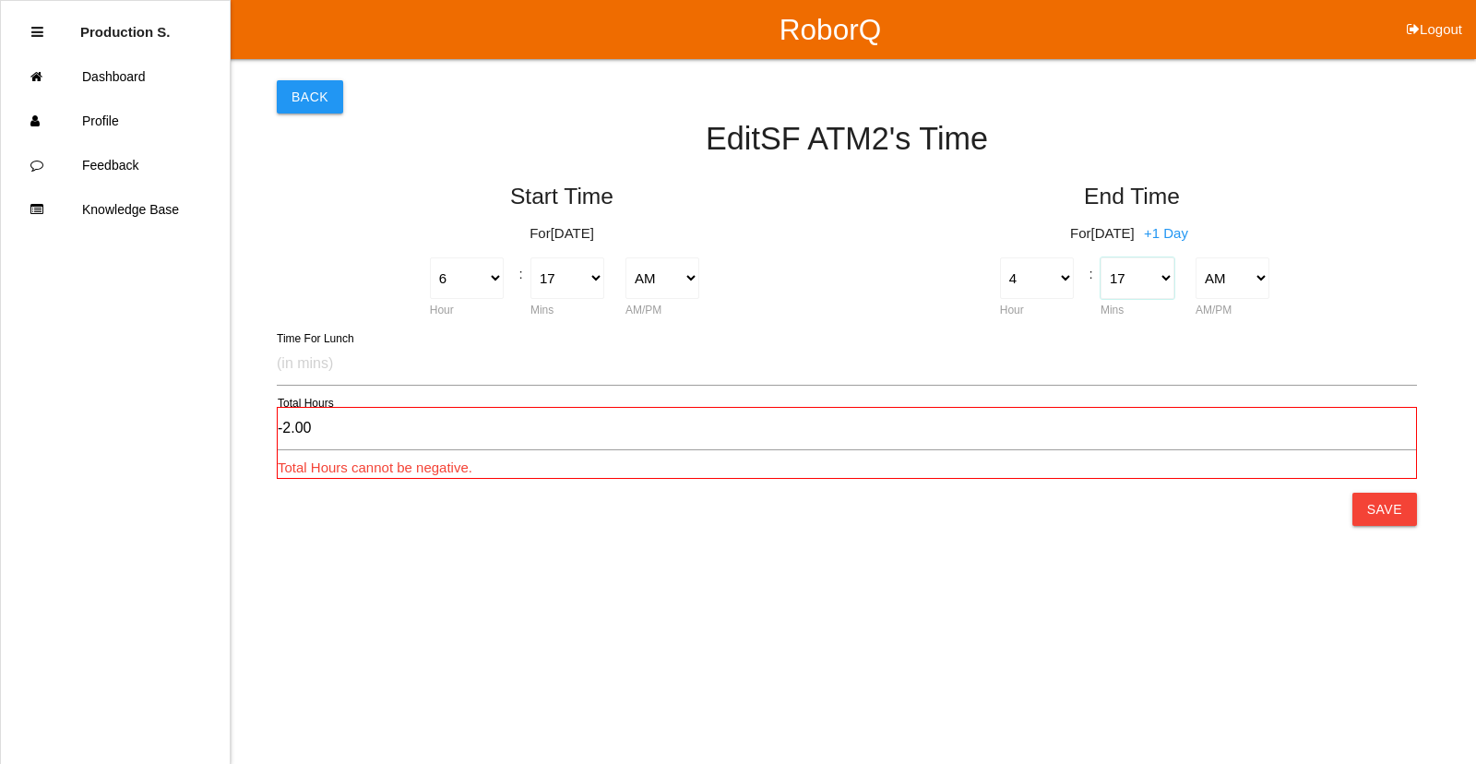
click at [1119, 280] on select "00 01 02 03 04 05 06 07 08 09 10 11 12 13 14 15 16 17 18 19 20 21 22 23 24 25 2…" at bounding box center [1138, 278] width 75 height 42
select select "30"
click at [1101, 257] on select "00 01 02 03 04 05 06 07 08 09 10 11 12 13 14 15 16 17 18 19 20 21 22 23 24 25 2…" at bounding box center [1138, 278] width 75 height 42
type input "-1.78"
click at [1238, 280] on select "AM PM" at bounding box center [1233, 278] width 75 height 42
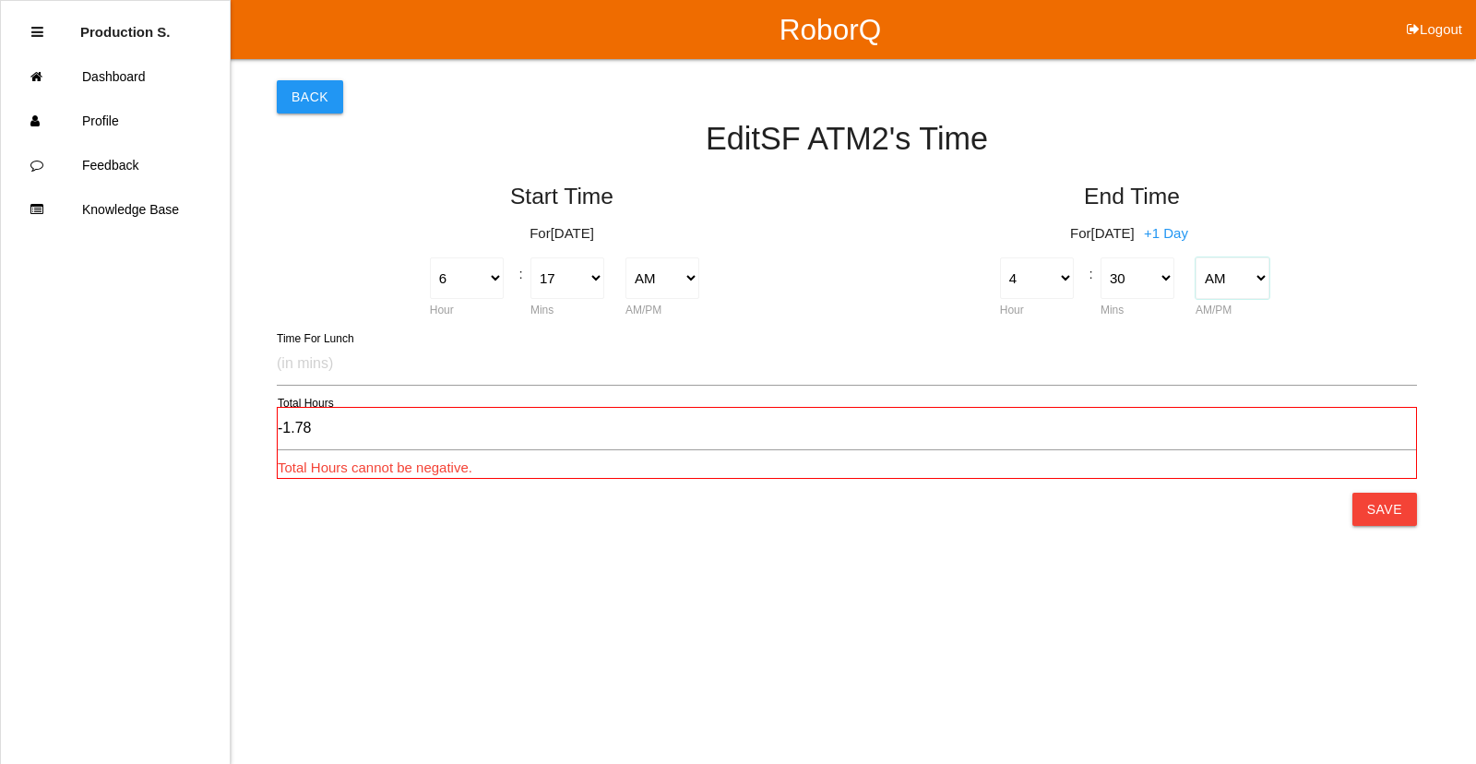
select select "2"
click at [1196, 257] on select "AM PM" at bounding box center [1233, 278] width 75 height 42
type input "10.22"
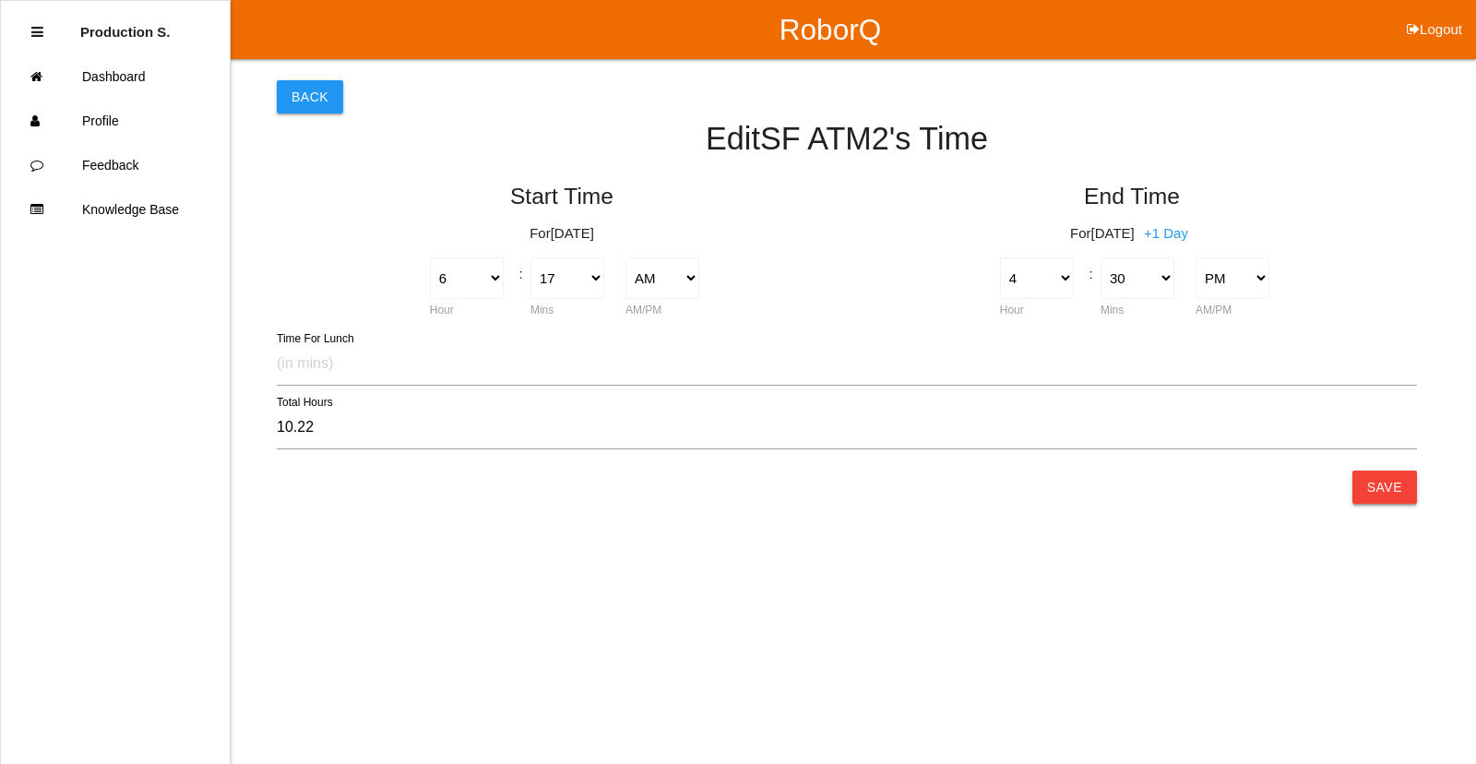
click at [1378, 478] on button "Save" at bounding box center [1384, 487] width 65 height 33
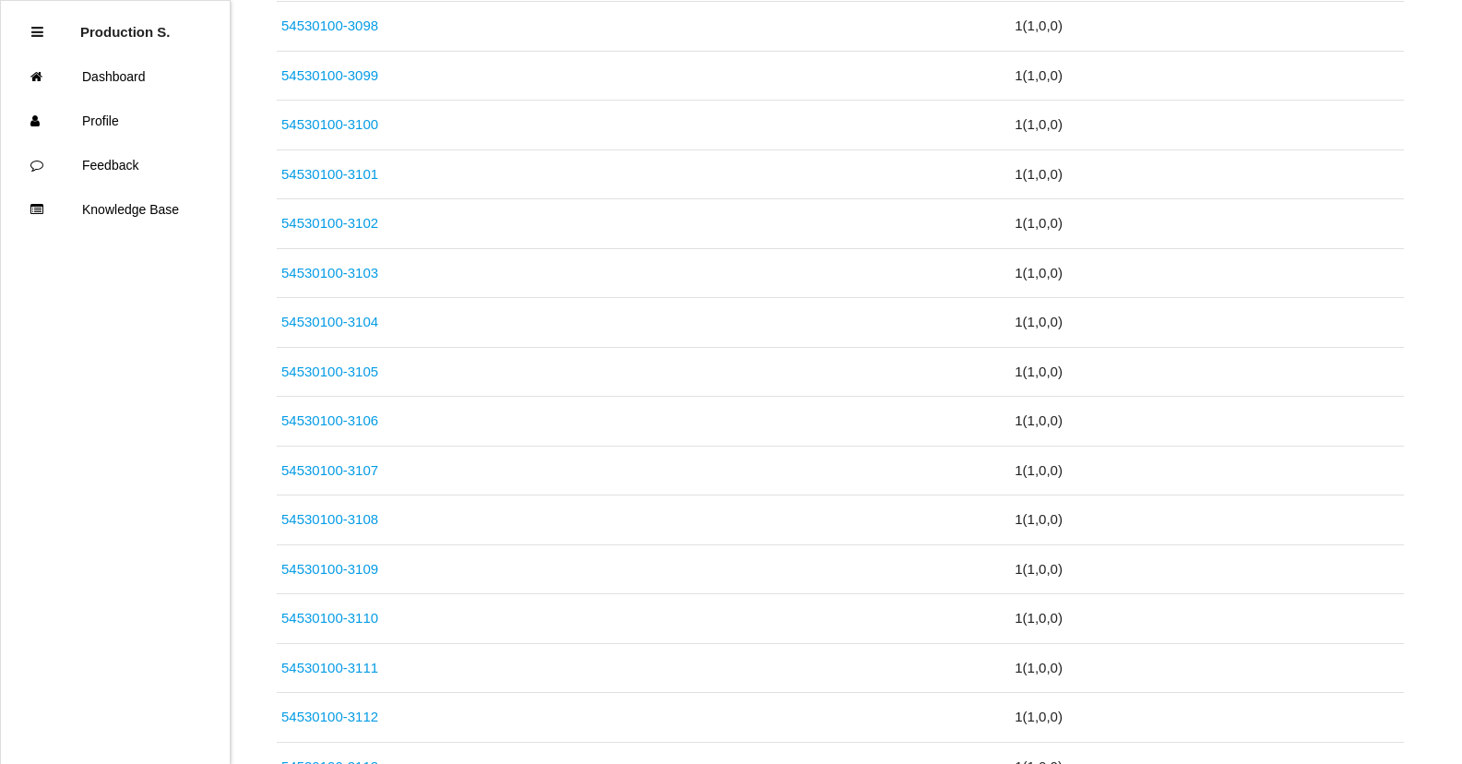
scroll to position [7077, 0]
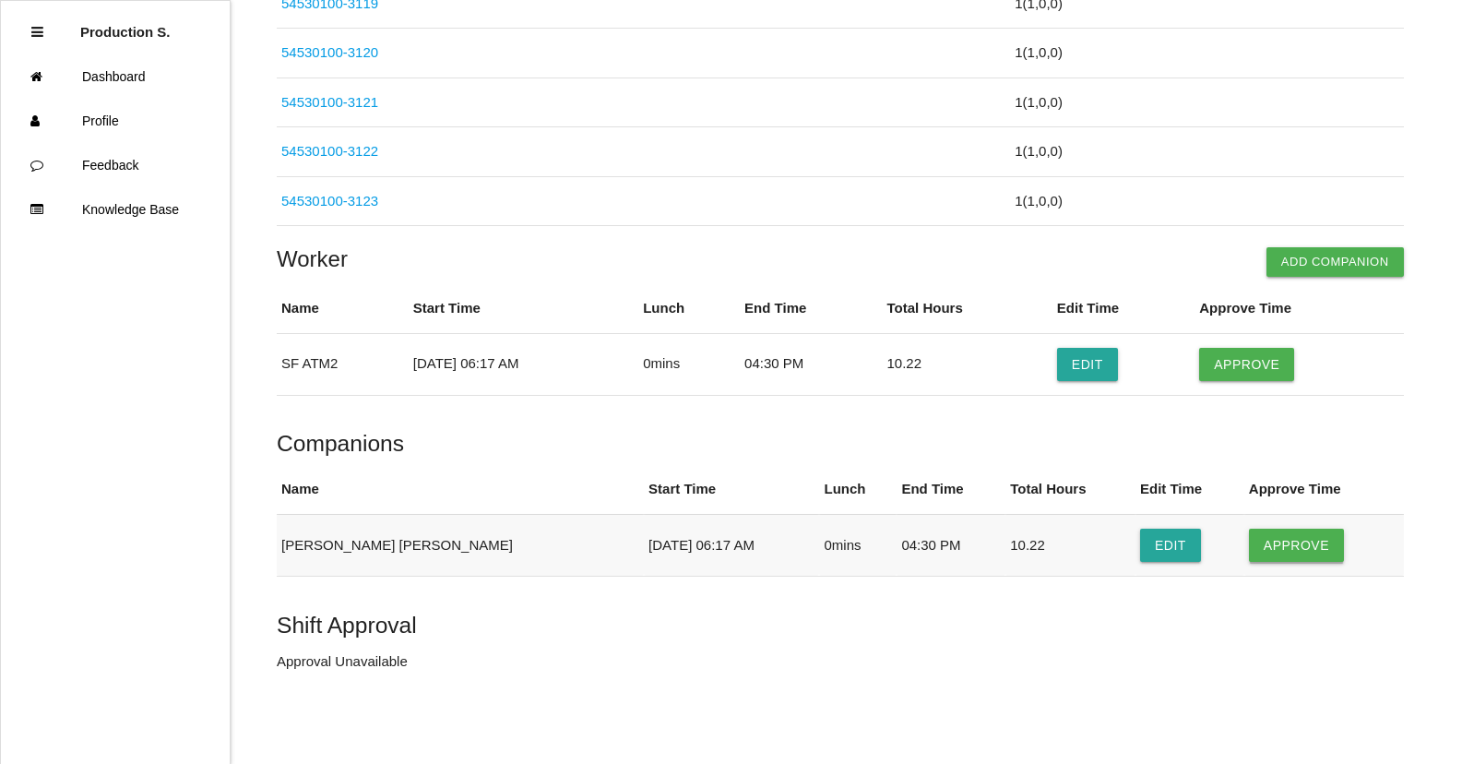
click at [1276, 544] on button "Approve" at bounding box center [1296, 545] width 95 height 33
click at [1256, 373] on button "Approve" at bounding box center [1246, 364] width 95 height 33
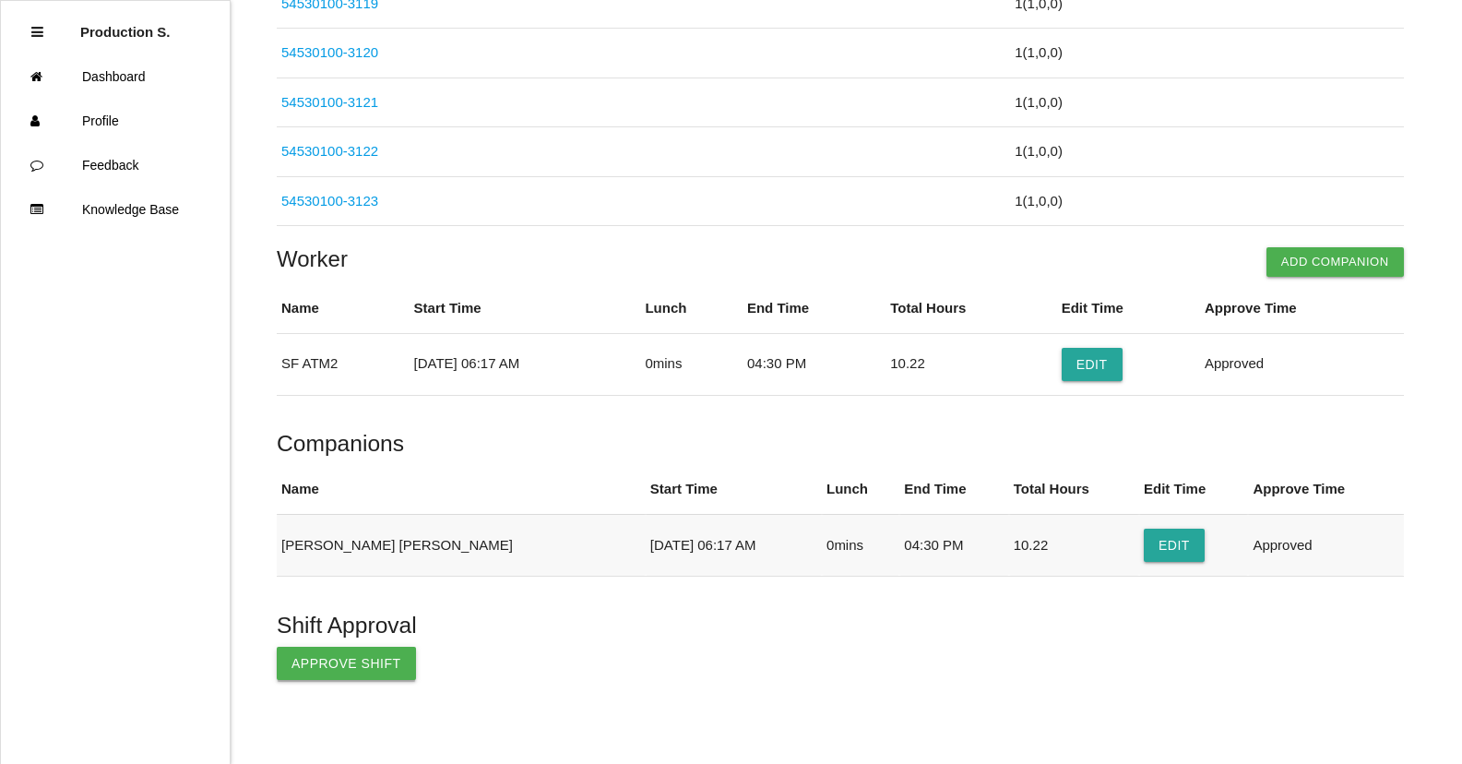
click at [360, 661] on button "Approve Shift" at bounding box center [346, 663] width 139 height 33
